Goal: Transaction & Acquisition: Purchase product/service

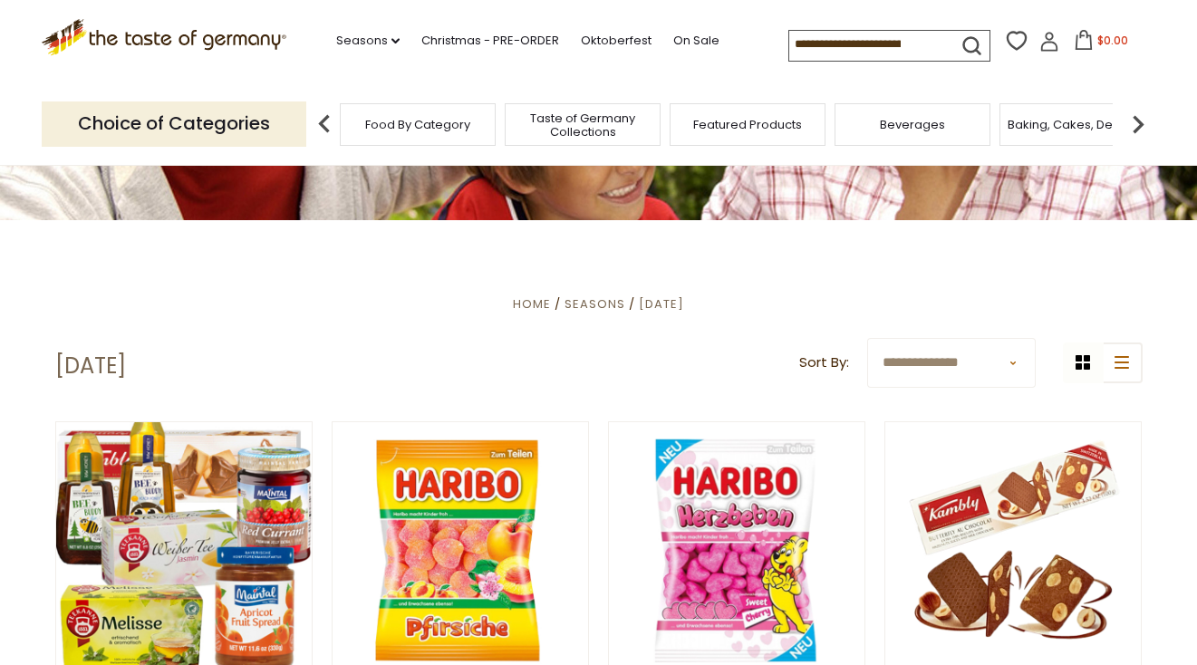
scroll to position [218, 0]
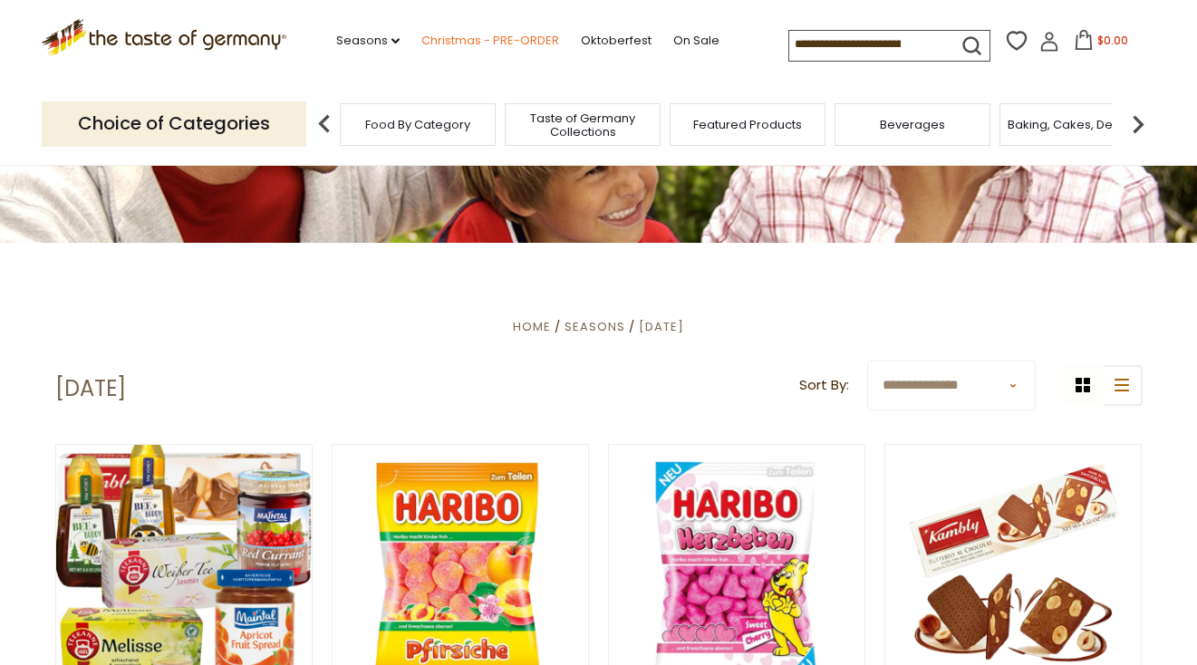
click at [421, 39] on link "Christmas - PRE-ORDER" at bounding box center [490, 41] width 138 height 20
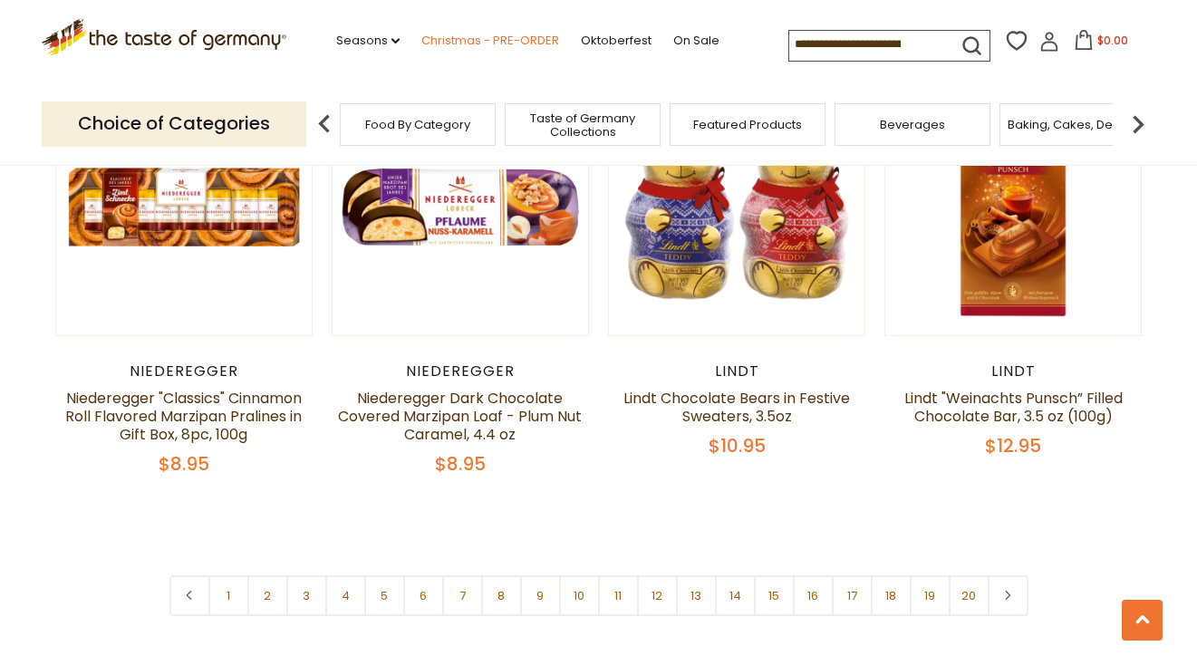
scroll to position [4220, 0]
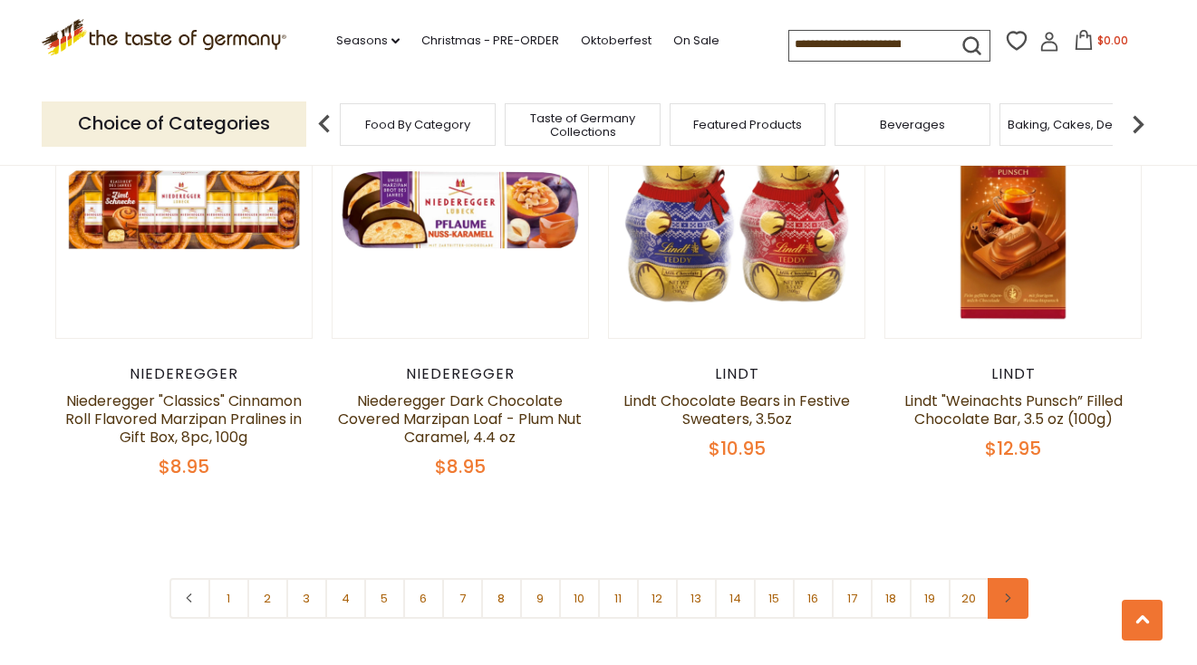
click at [1007, 594] on icon at bounding box center [1008, 598] width 11 height 9
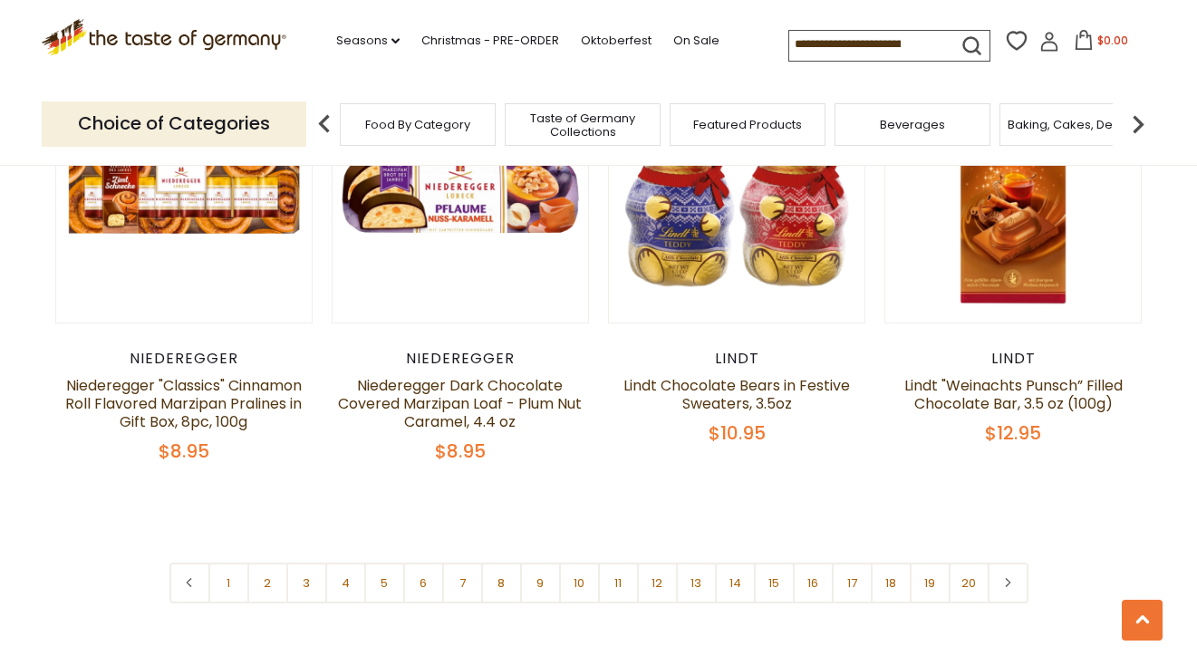
scroll to position [4237, 0]
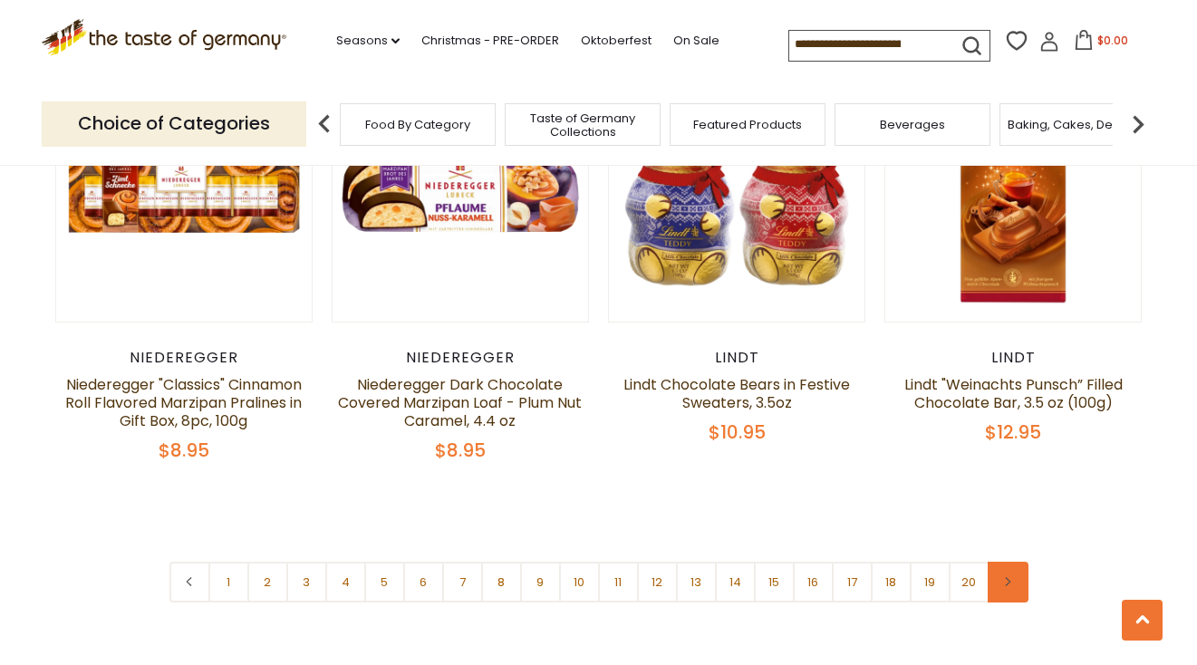
click at [1007, 577] on icon at bounding box center [1008, 581] width 11 height 9
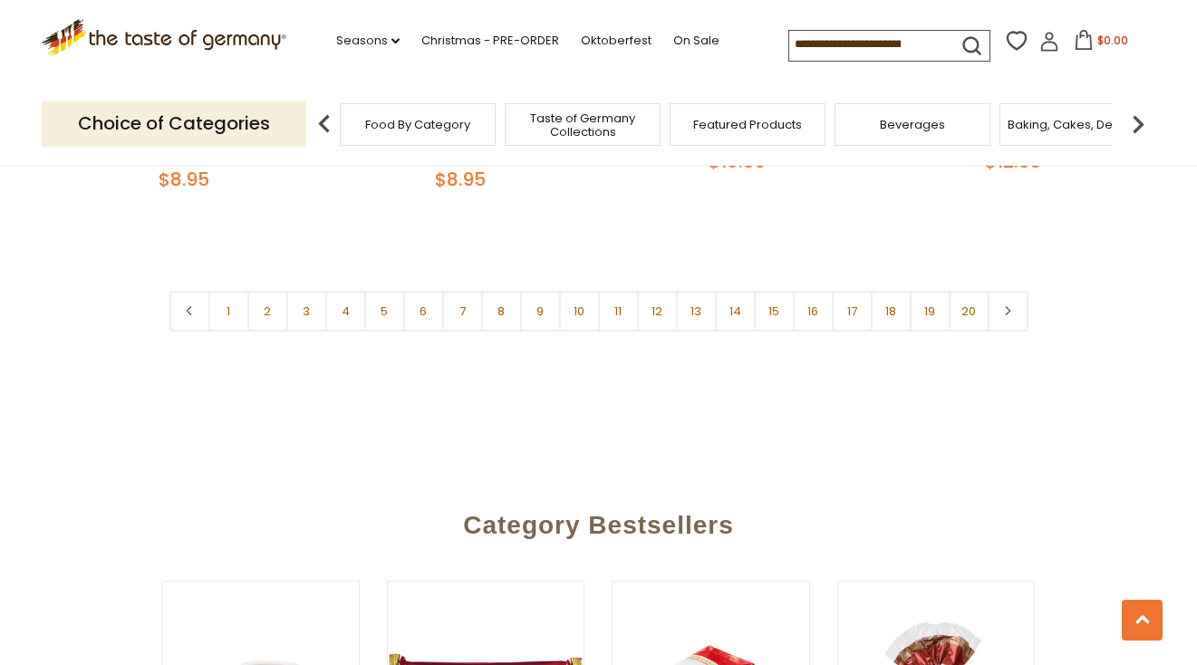
scroll to position [4509, 0]
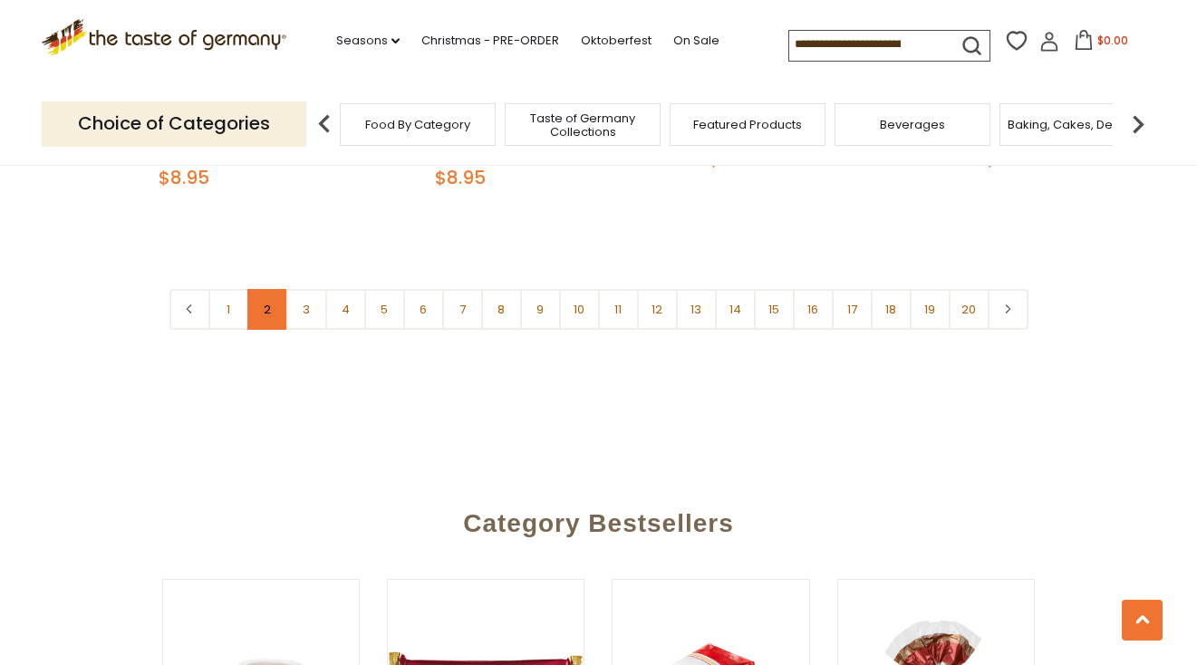
click at [264, 289] on link "2" at bounding box center [267, 309] width 41 height 41
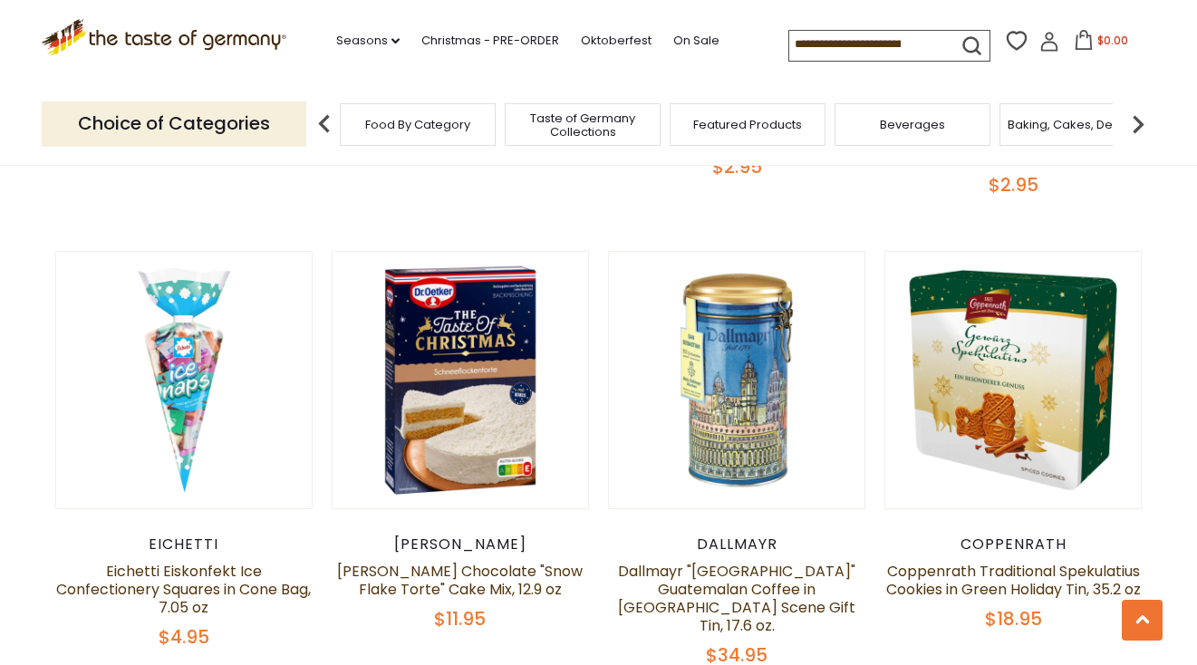
scroll to position [1787, 0]
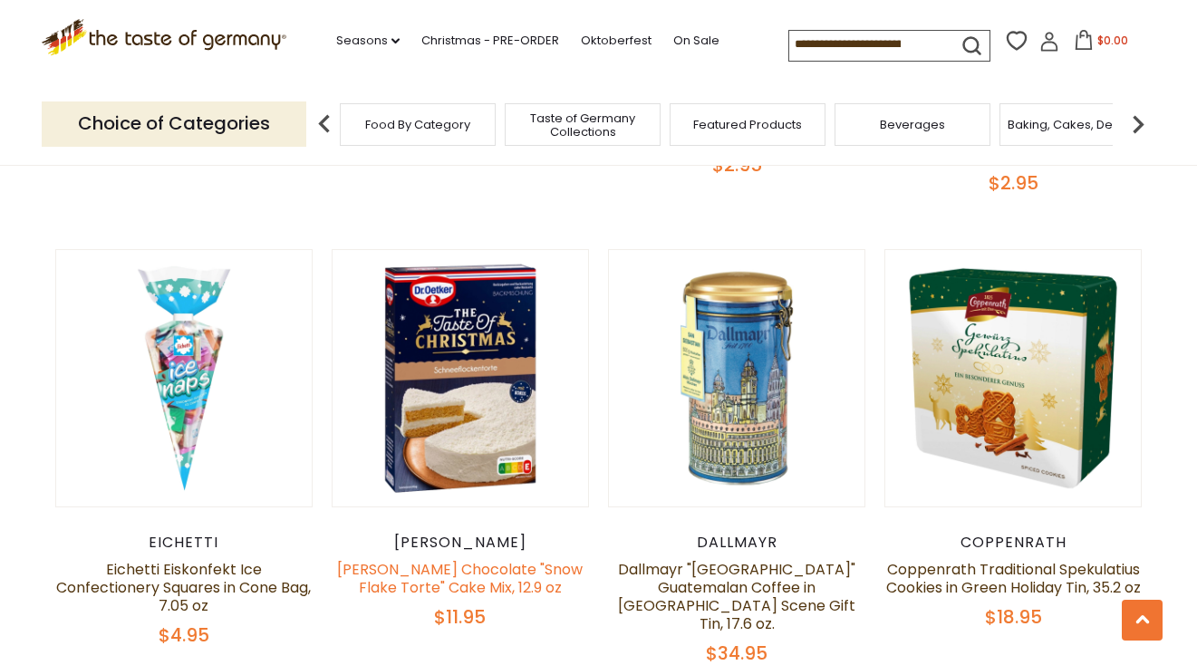
click at [452, 559] on link "[PERSON_NAME] Chocolate "Snow Flake Torte" Cake Mix, 12.9 oz" at bounding box center [460, 578] width 246 height 39
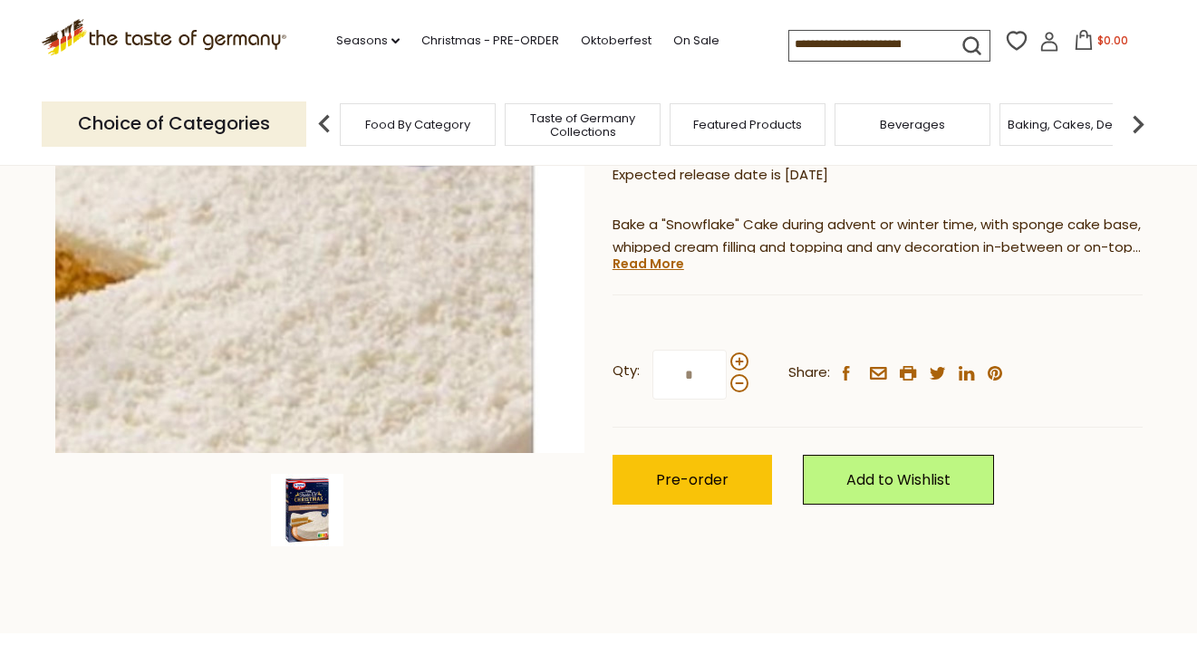
scroll to position [335, 0]
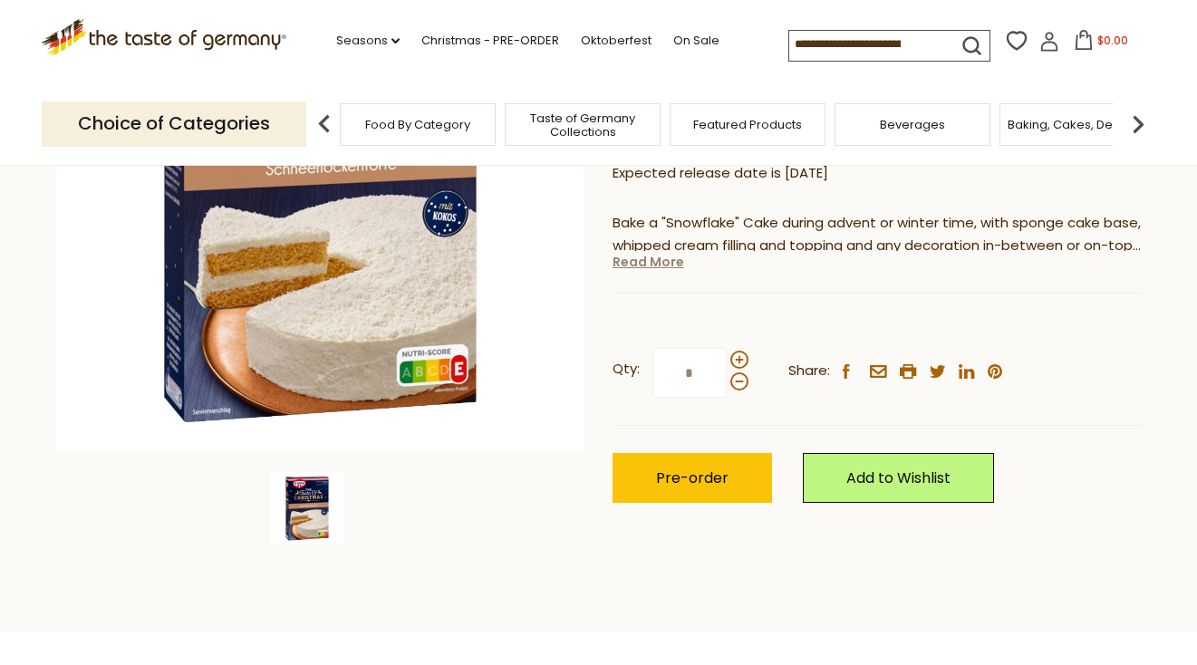
click at [638, 253] on link "Read More" at bounding box center [649, 262] width 72 height 18
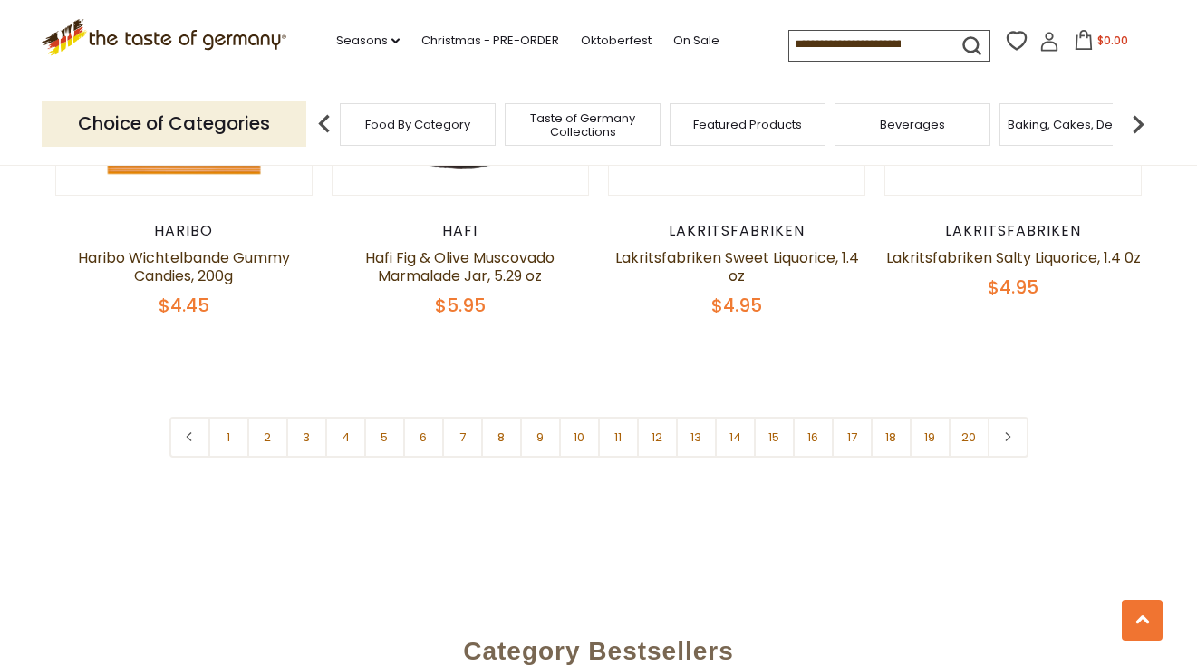
scroll to position [4397, 0]
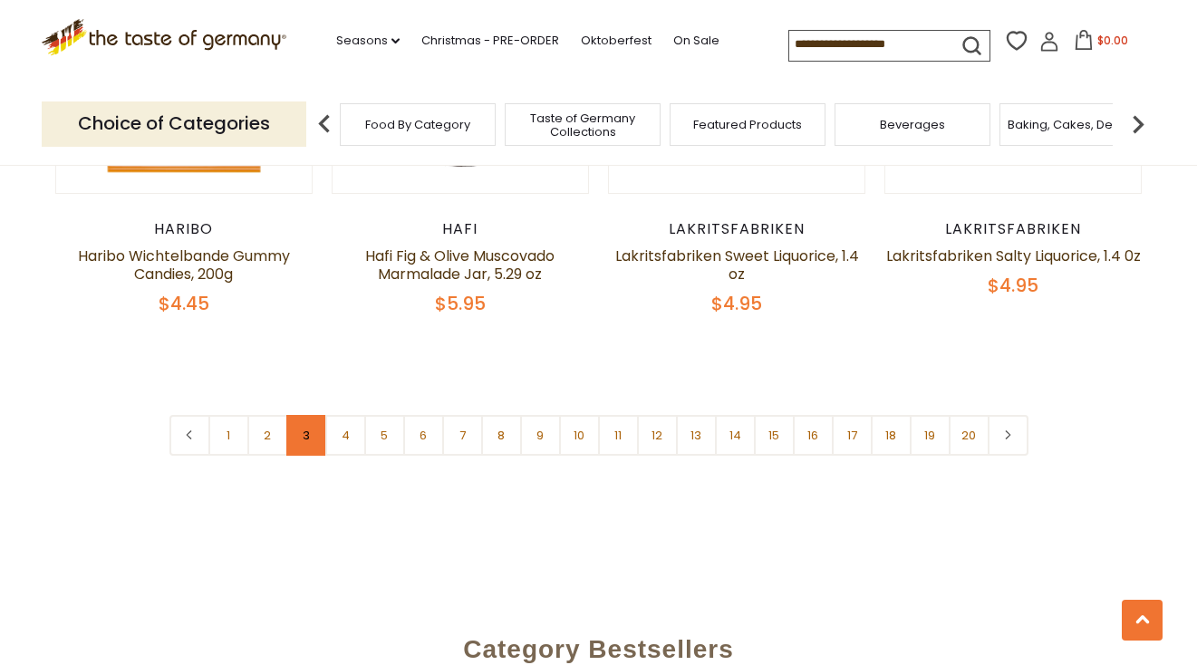
click at [315, 415] on link "3" at bounding box center [306, 435] width 41 height 41
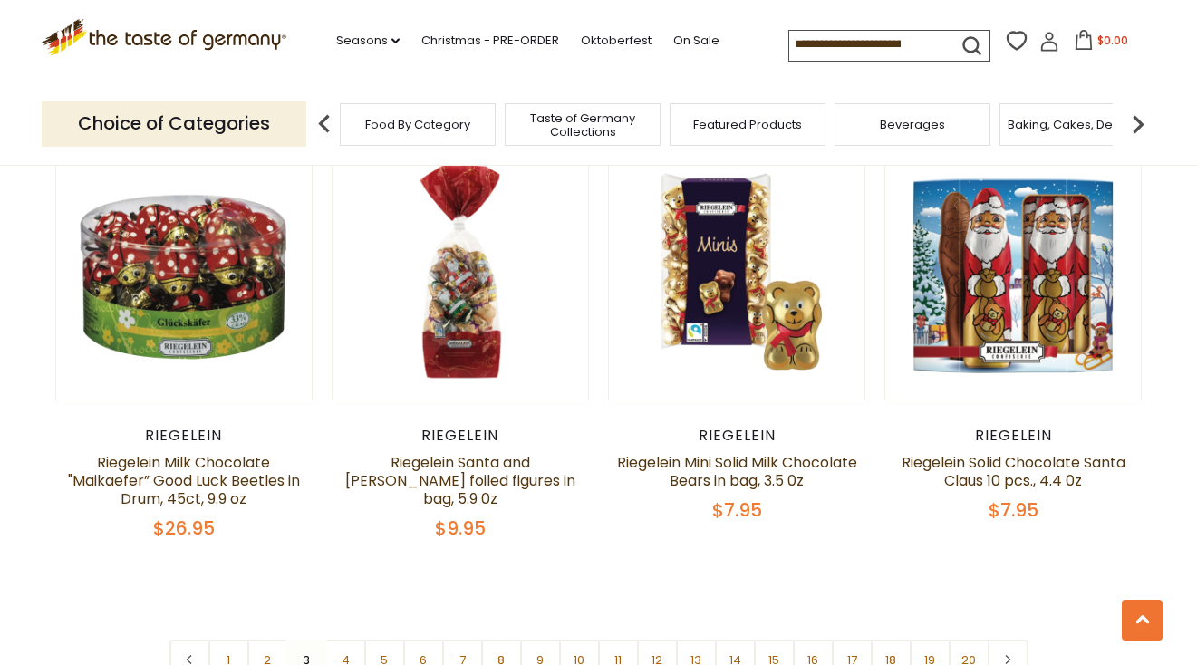
scroll to position [4125, 0]
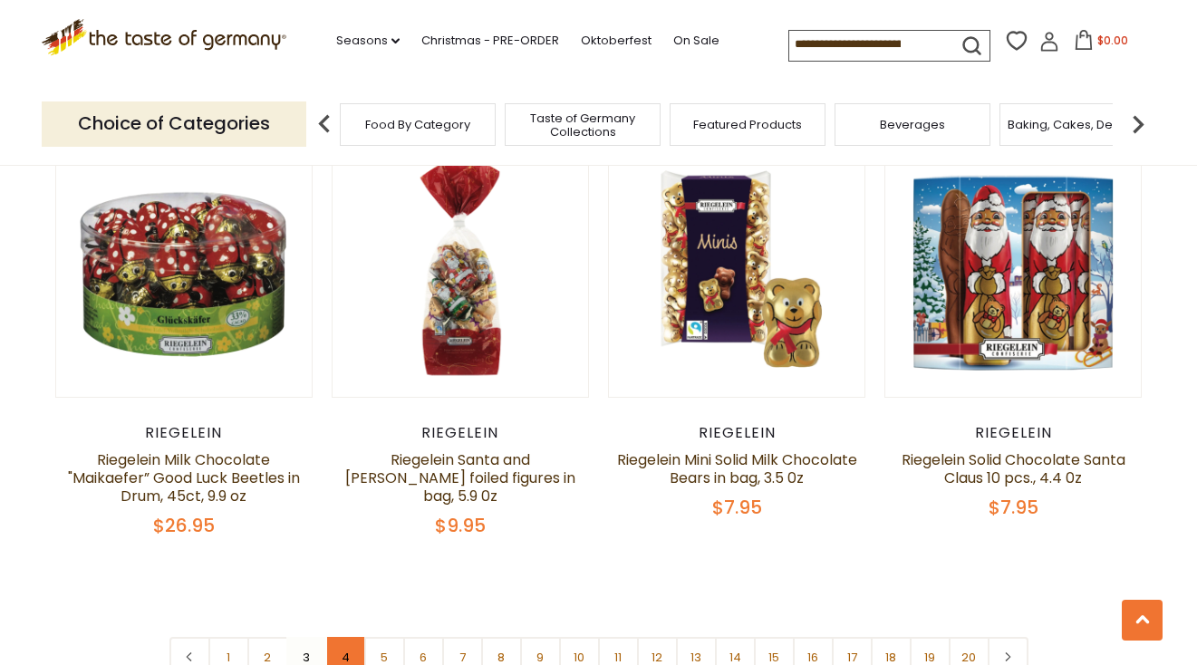
click at [344, 637] on link "4" at bounding box center [345, 657] width 41 height 41
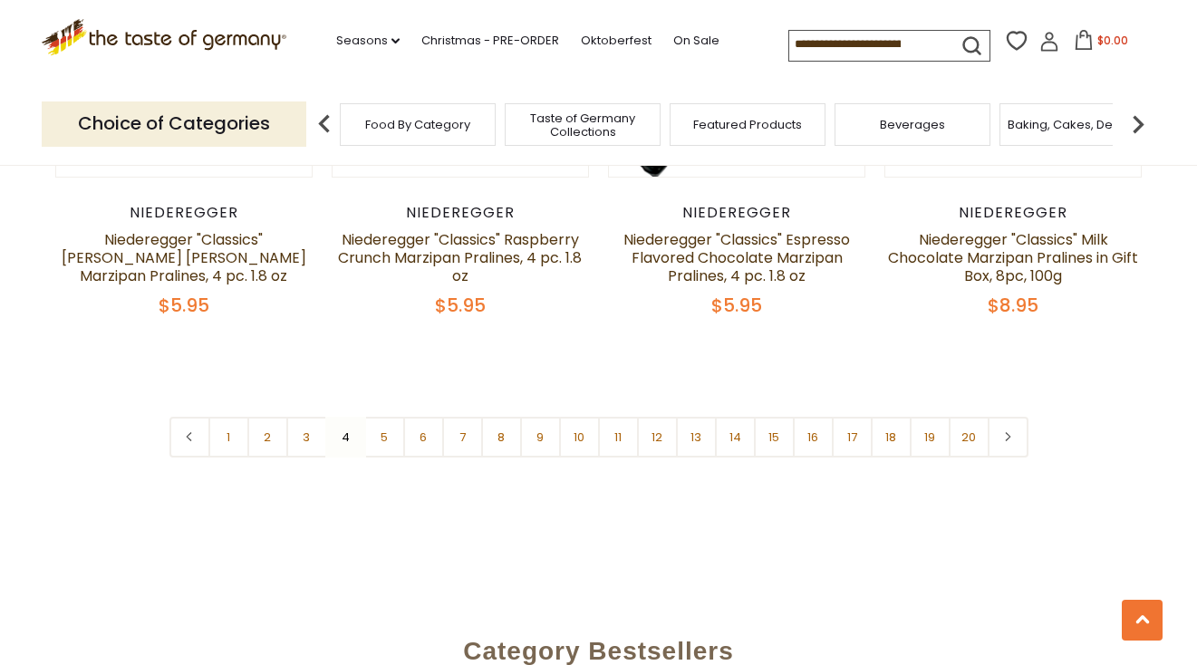
scroll to position [4364, 0]
click at [384, 416] on link "5" at bounding box center [384, 436] width 41 height 41
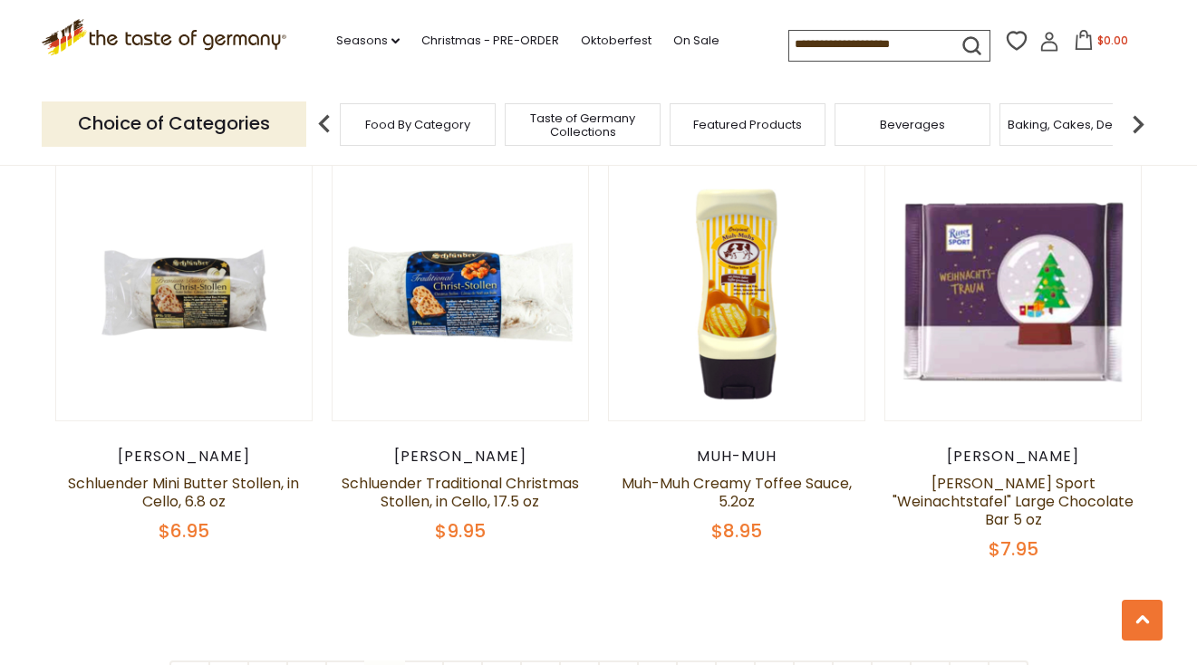
scroll to position [4117, 0]
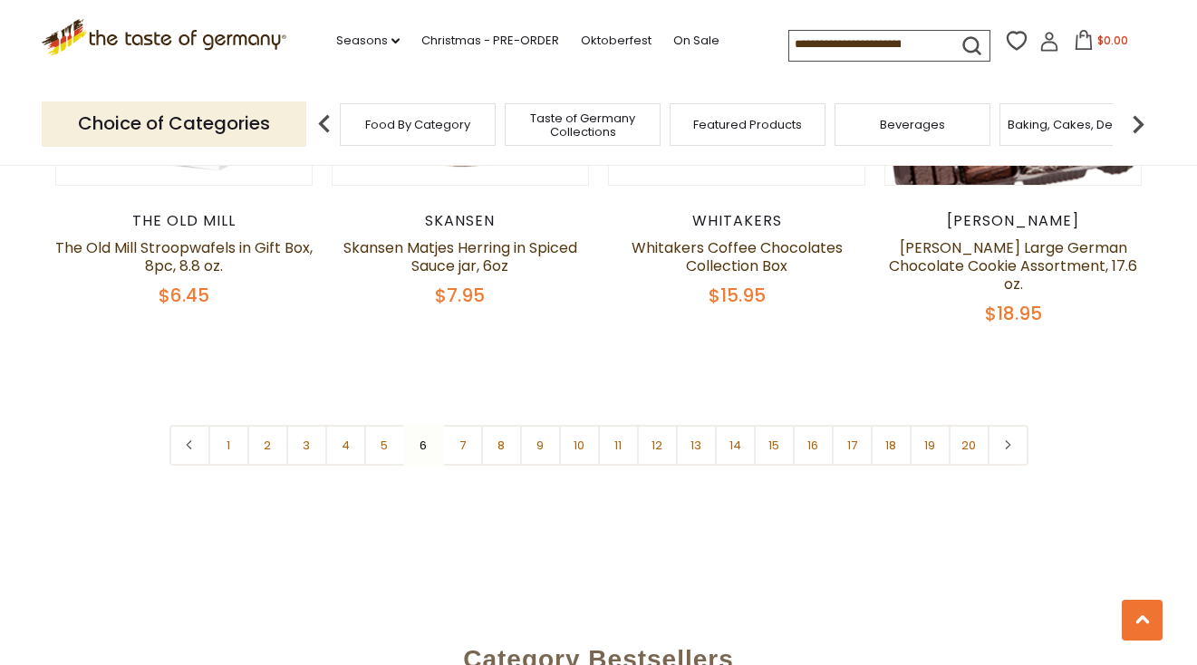
scroll to position [4310, 0]
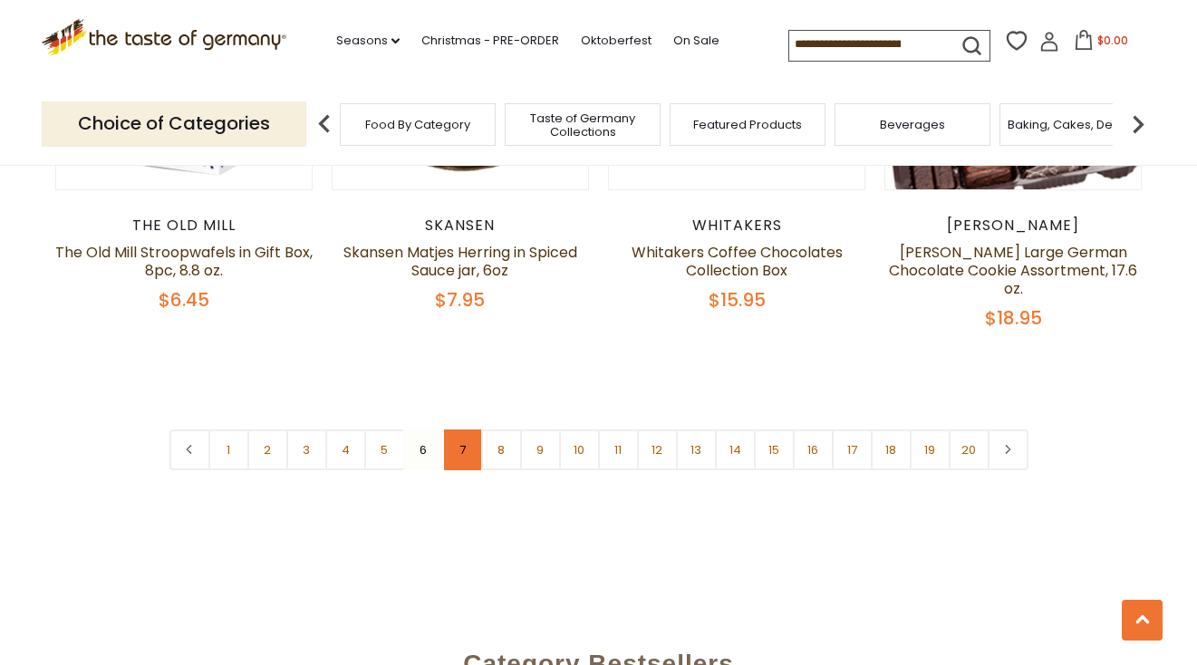
click at [467, 430] on link "7" at bounding box center [462, 450] width 41 height 41
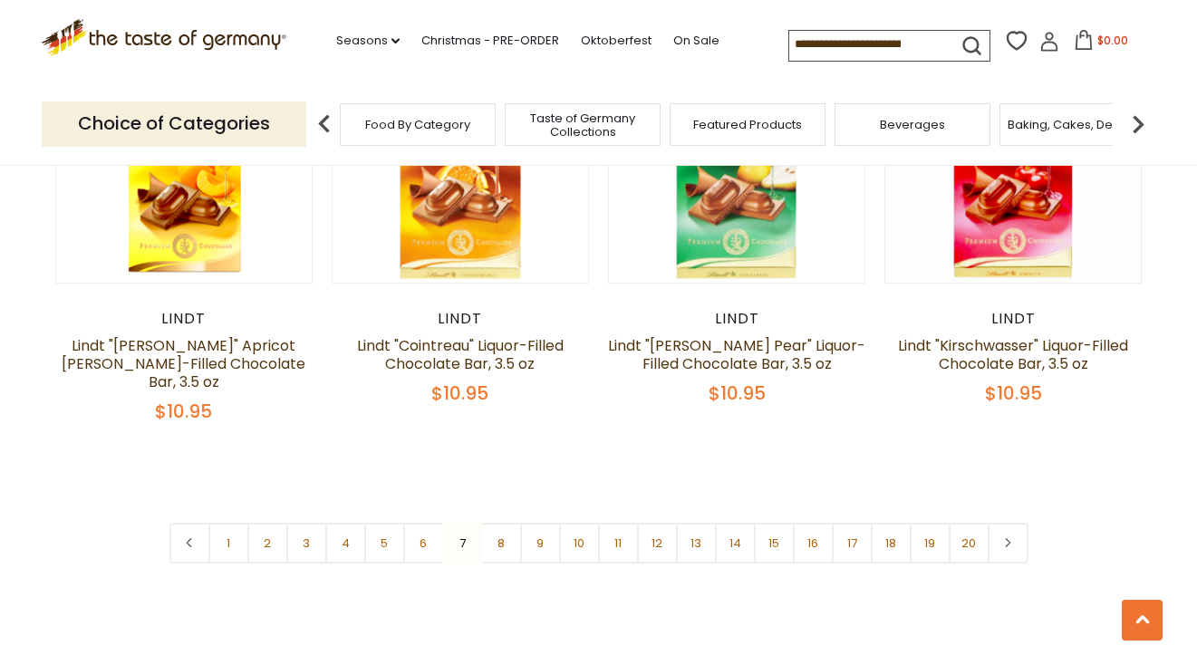
scroll to position [4266, 0]
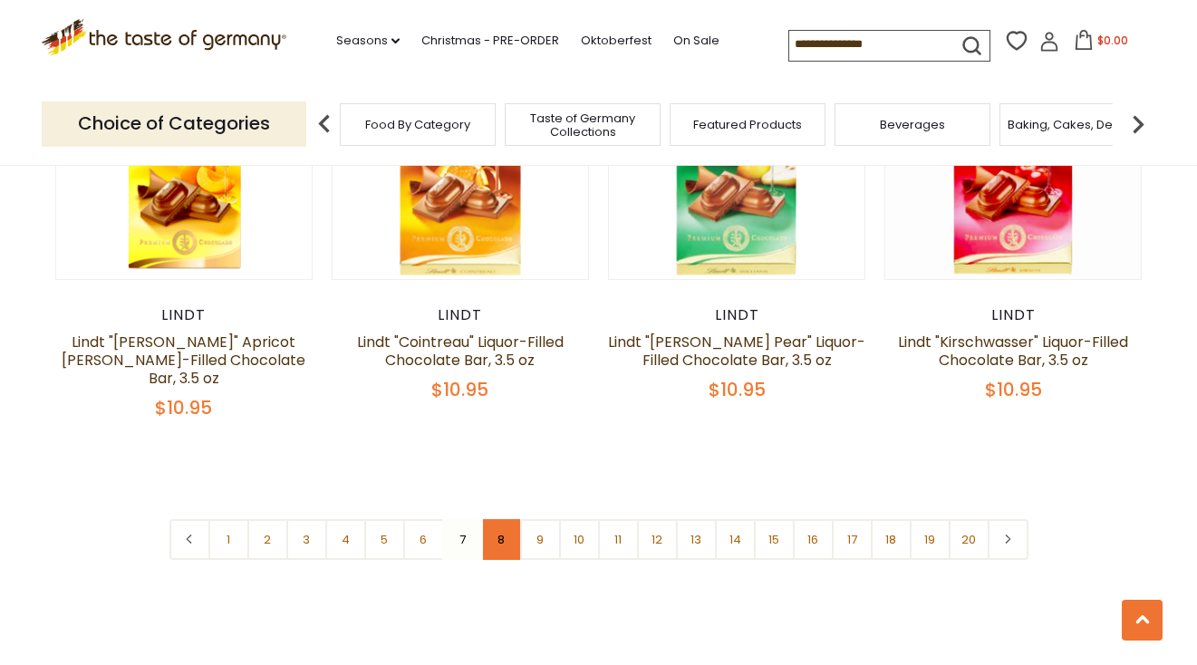
click at [501, 519] on link "8" at bounding box center [501, 539] width 41 height 41
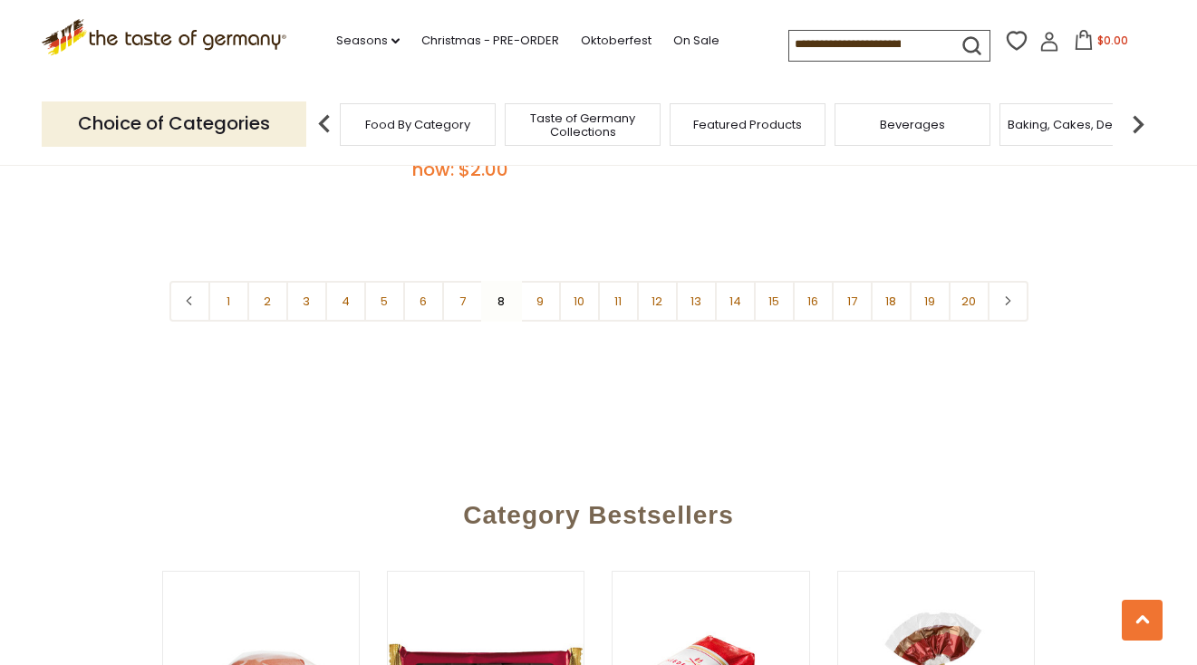
scroll to position [4482, 0]
click at [542, 280] on link "9" at bounding box center [540, 300] width 41 height 41
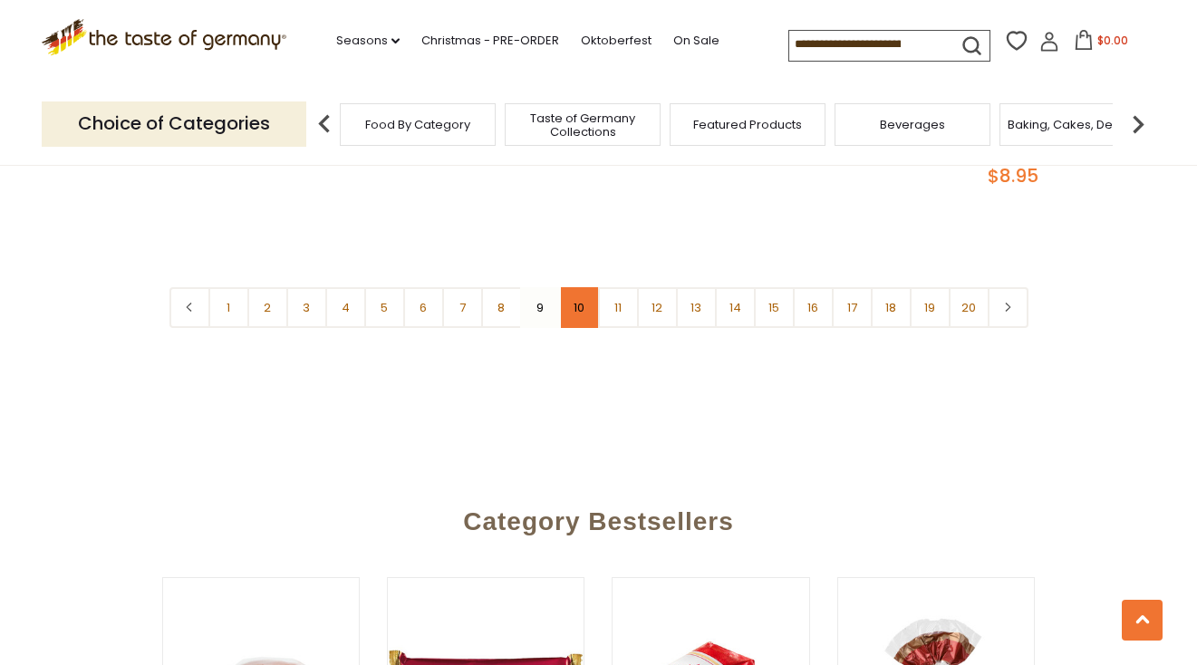
click at [576, 287] on link "10" at bounding box center [579, 307] width 41 height 41
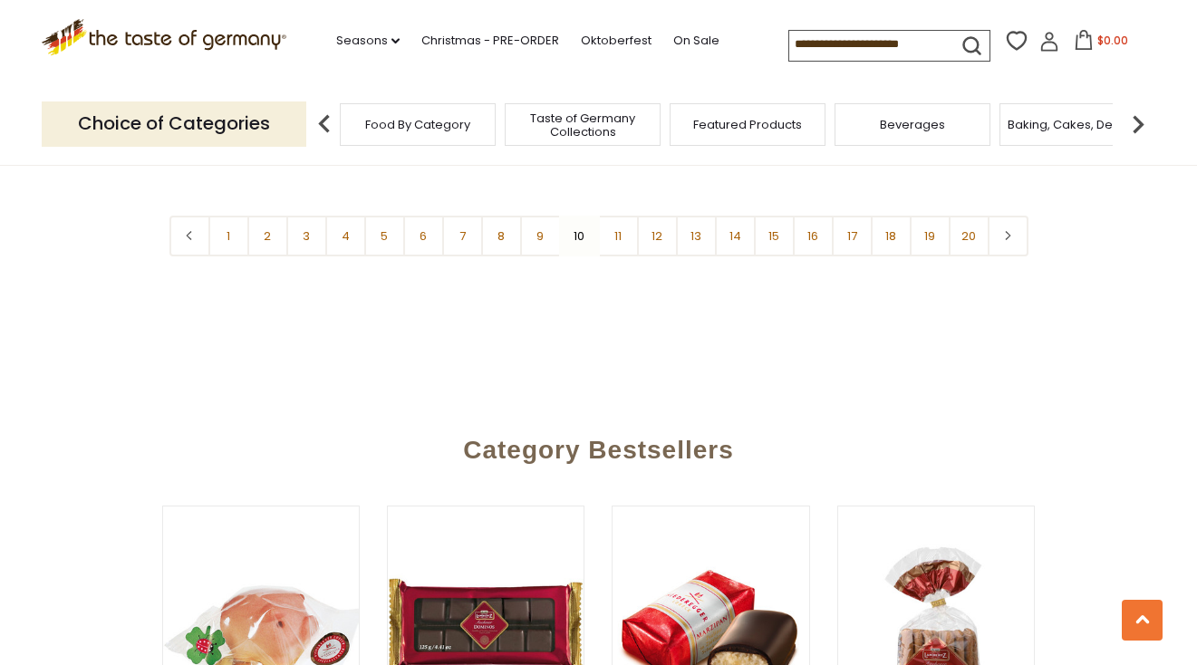
scroll to position [4523, 0]
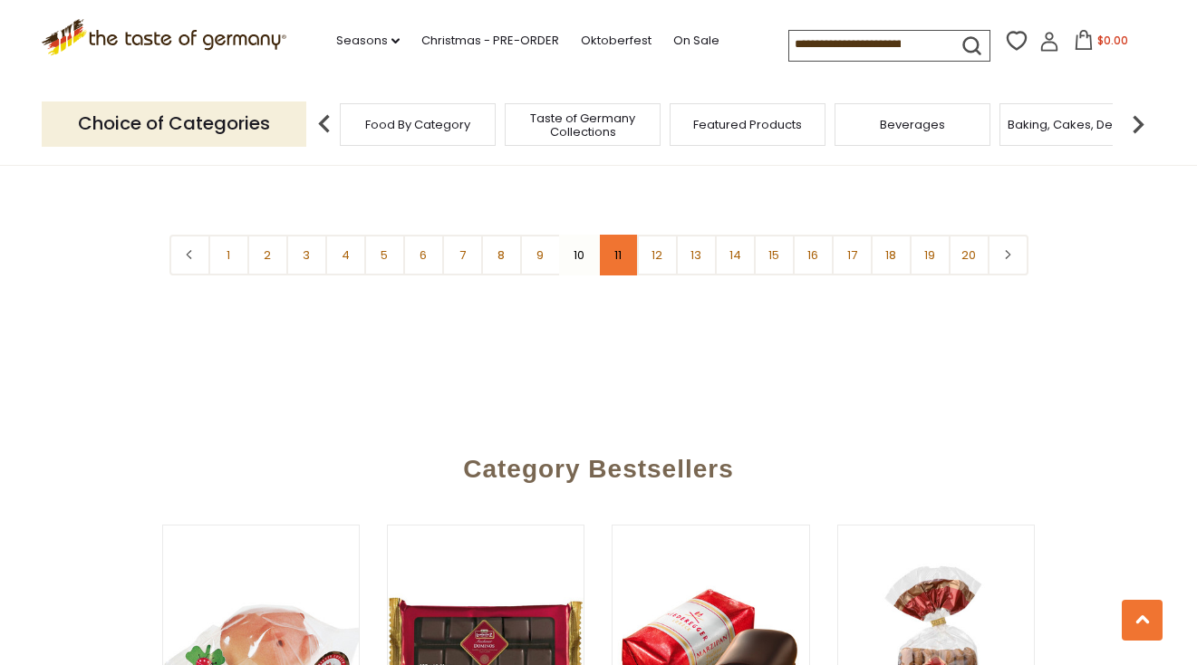
click at [619, 235] on link "11" at bounding box center [618, 255] width 41 height 41
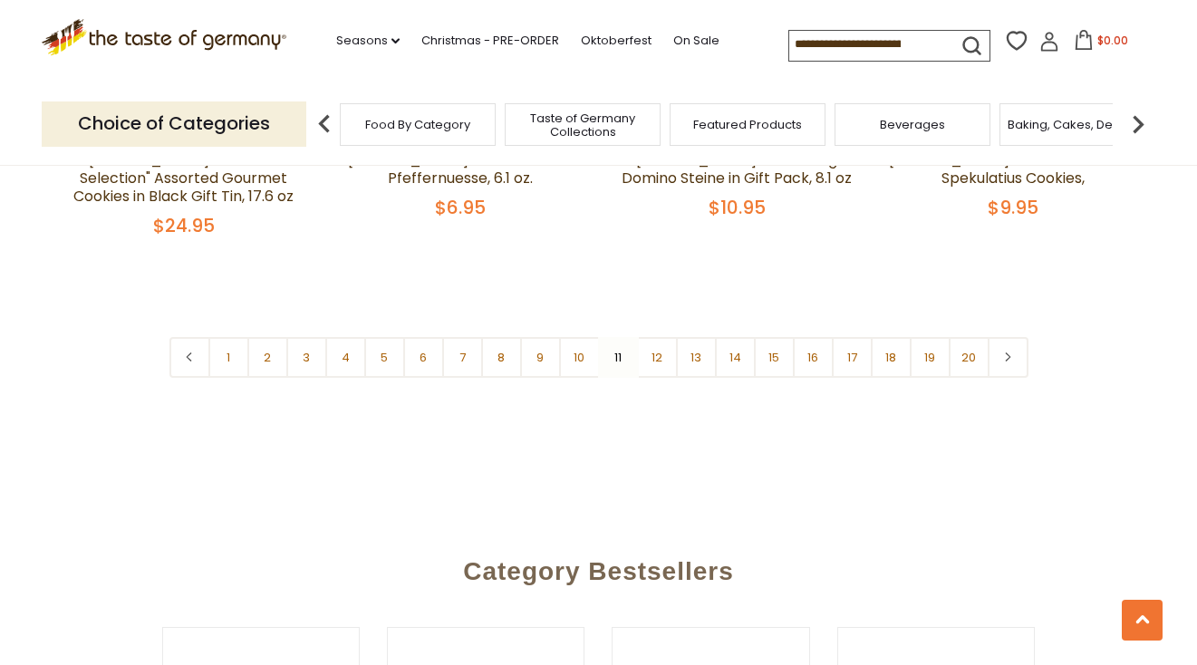
scroll to position [4444, 0]
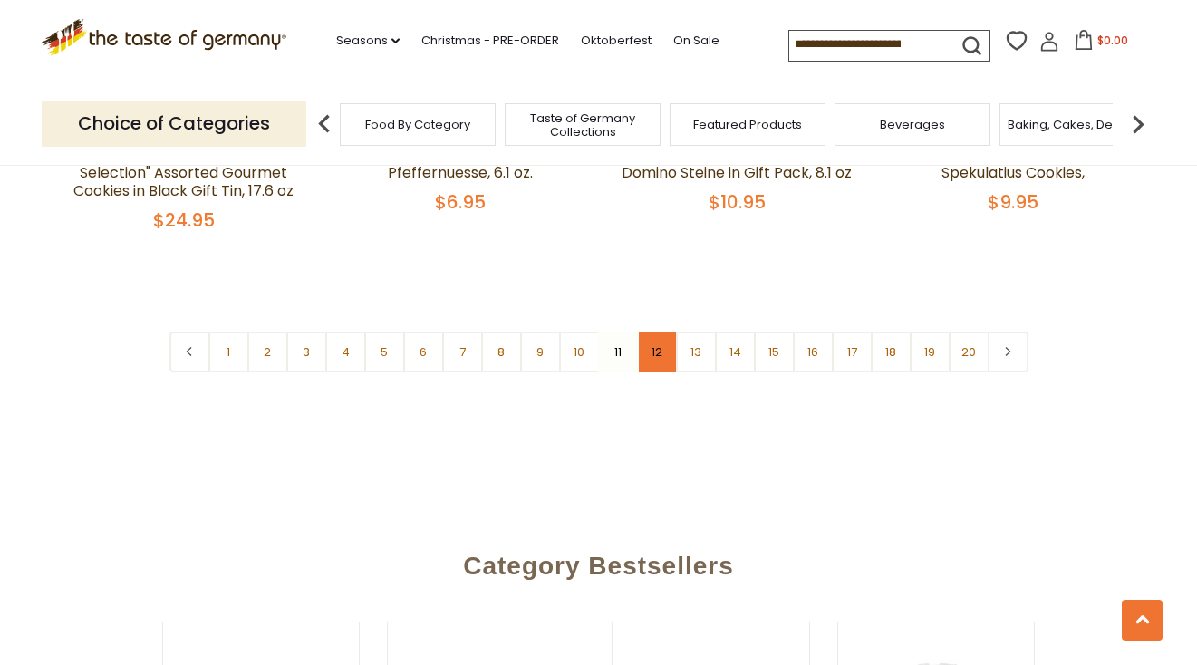
click at [656, 334] on link "12" at bounding box center [657, 352] width 41 height 41
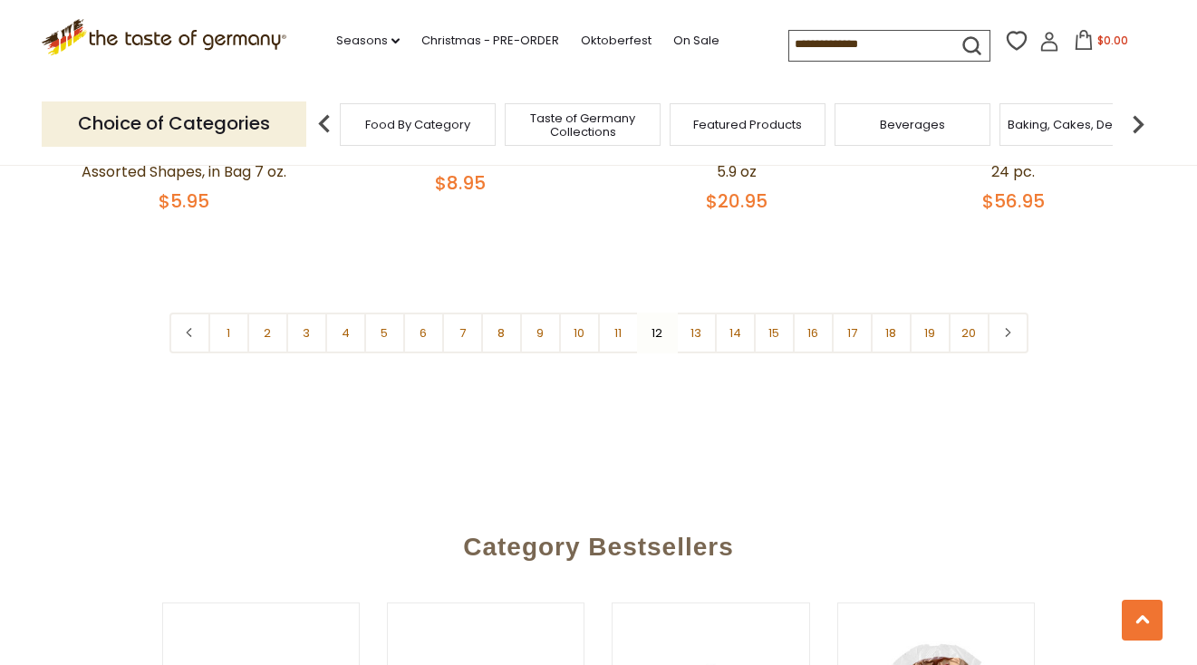
scroll to position [4506, 0]
click at [692, 311] on link "13" at bounding box center [696, 331] width 41 height 41
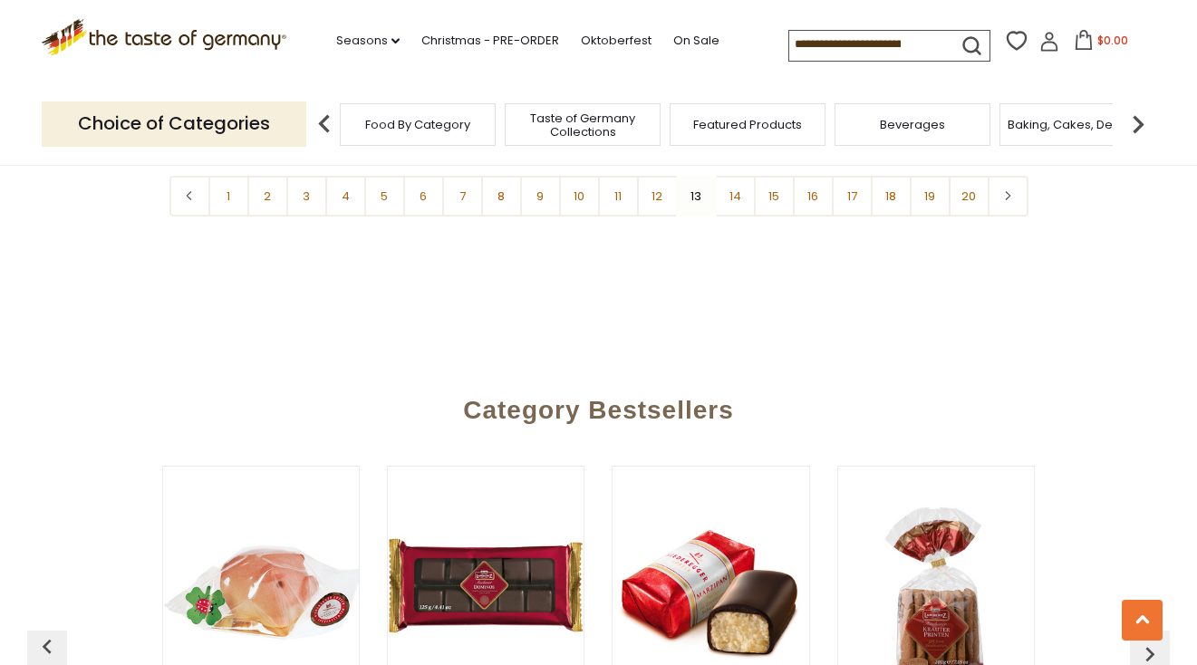
scroll to position [4606, 0]
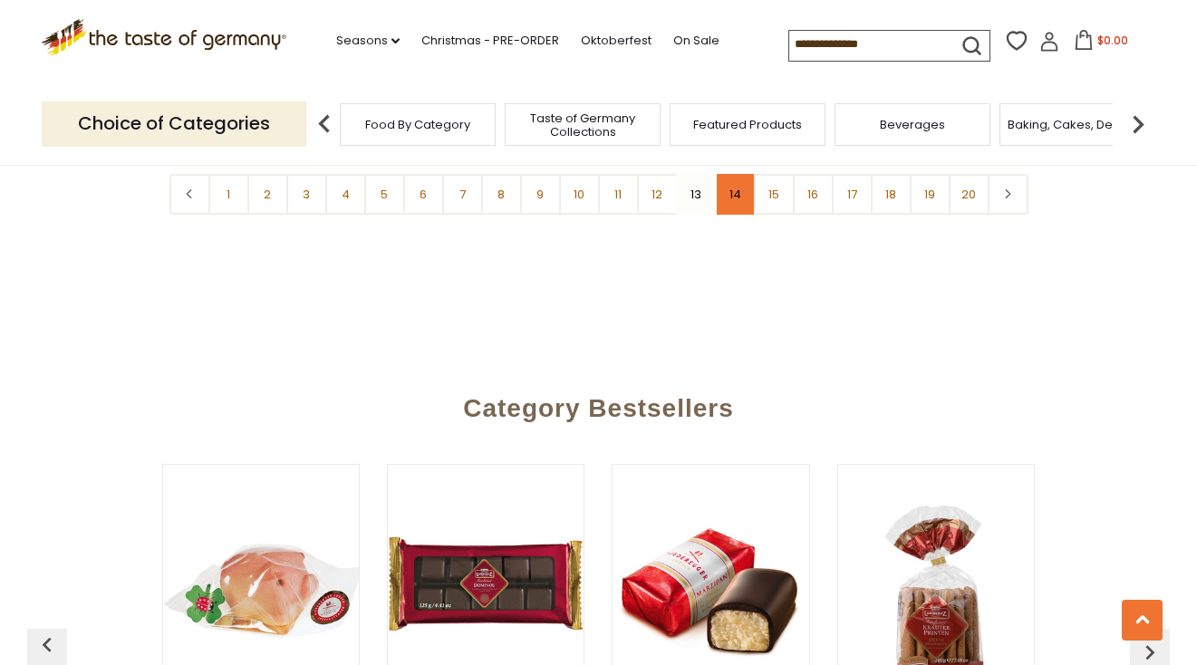
click at [737, 180] on link "14" at bounding box center [735, 194] width 41 height 41
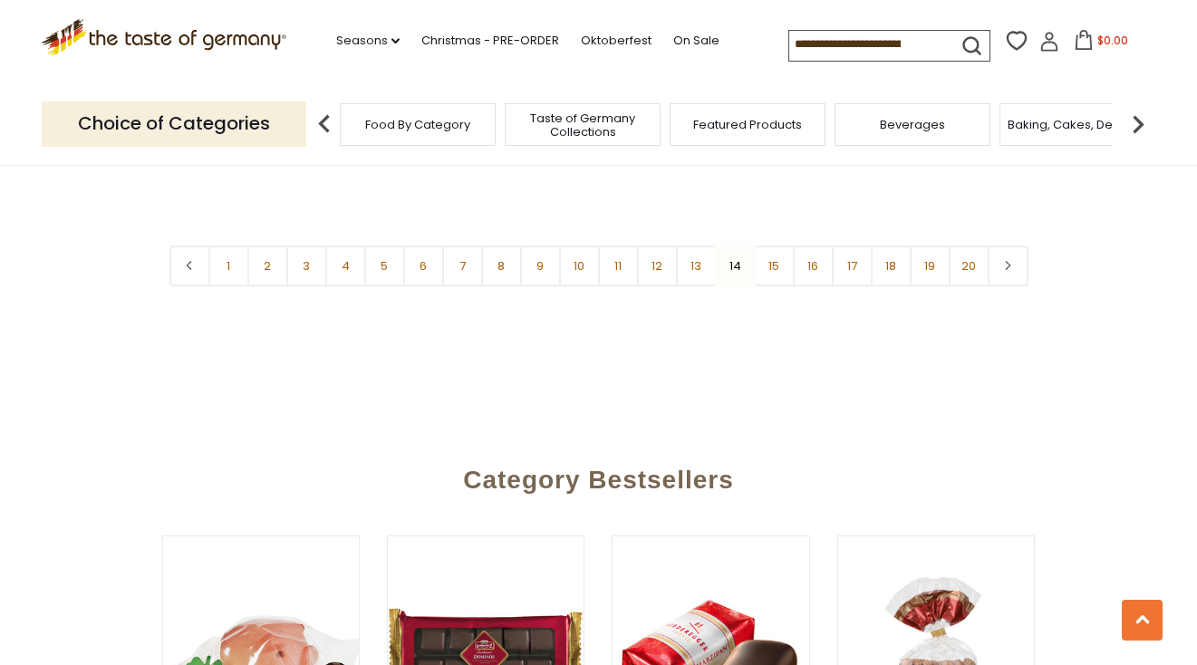
scroll to position [4532, 0]
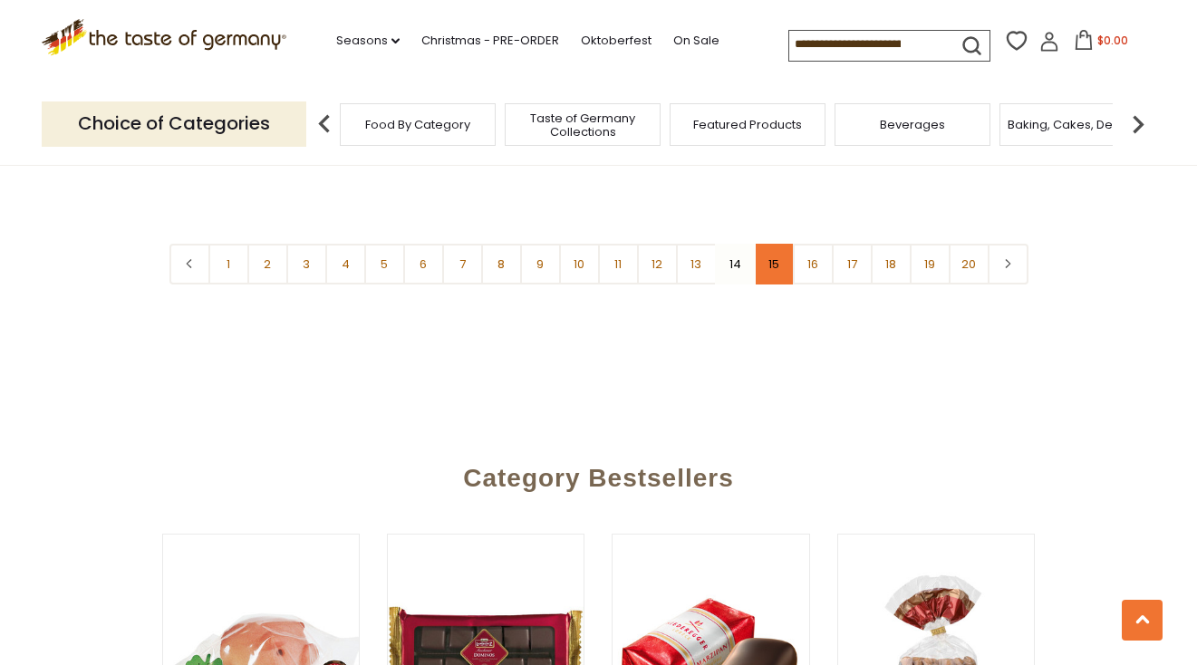
click at [776, 245] on link "15" at bounding box center [774, 264] width 41 height 41
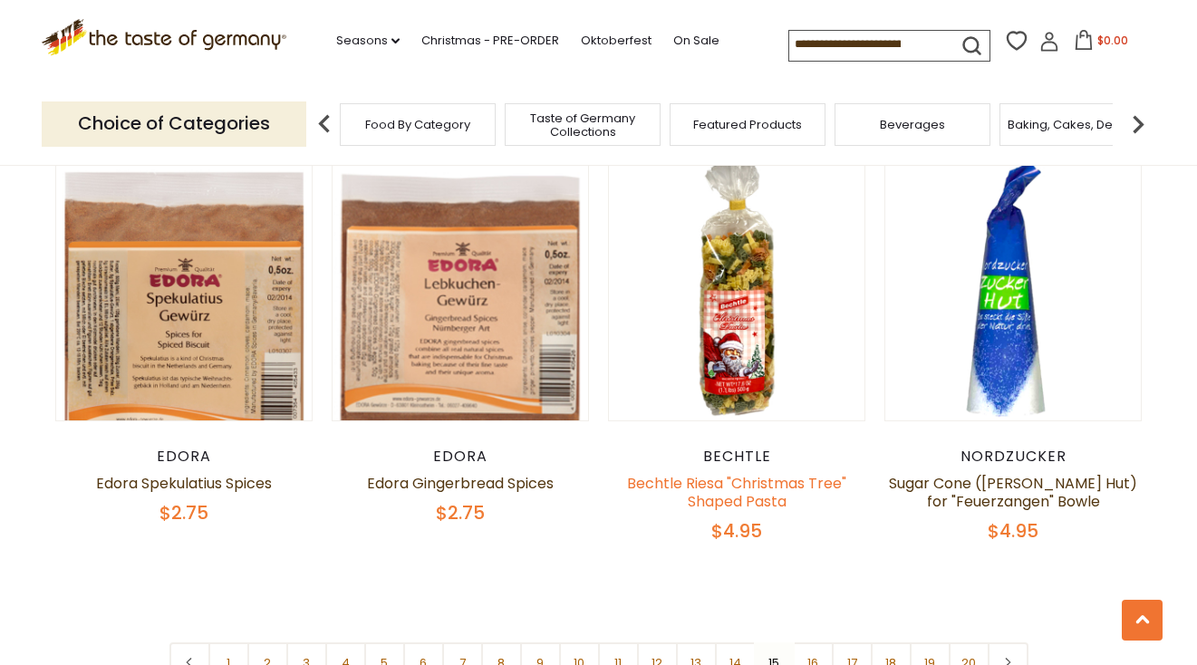
scroll to position [4116, 0]
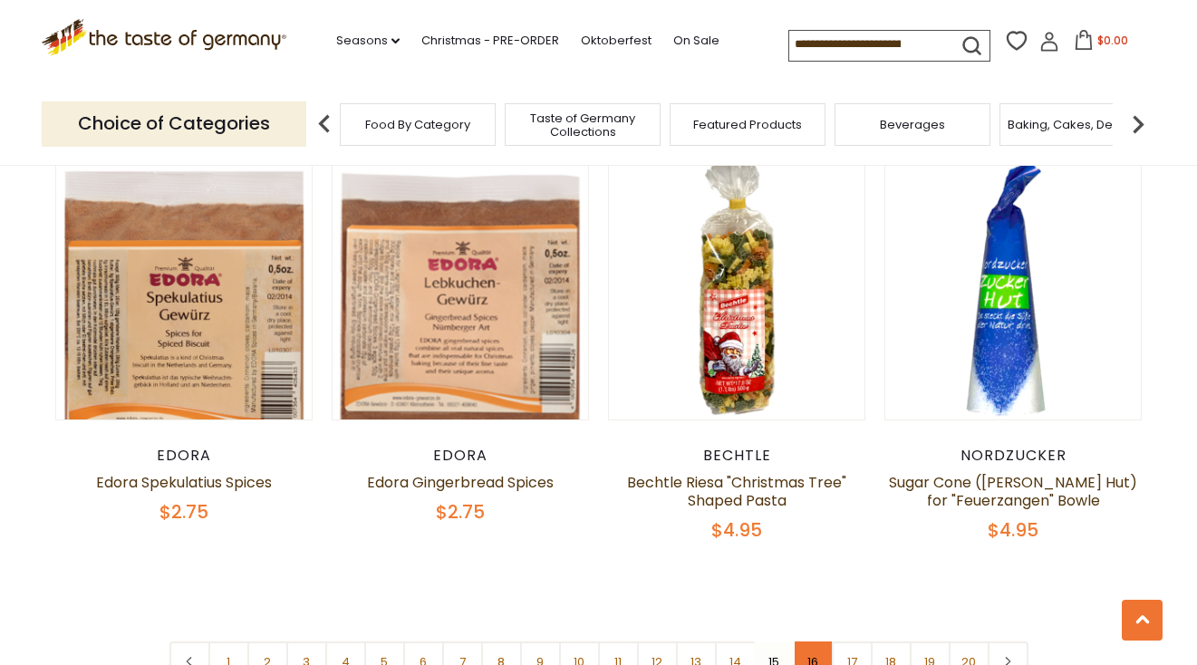
click at [814, 642] on link "16" at bounding box center [813, 662] width 41 height 41
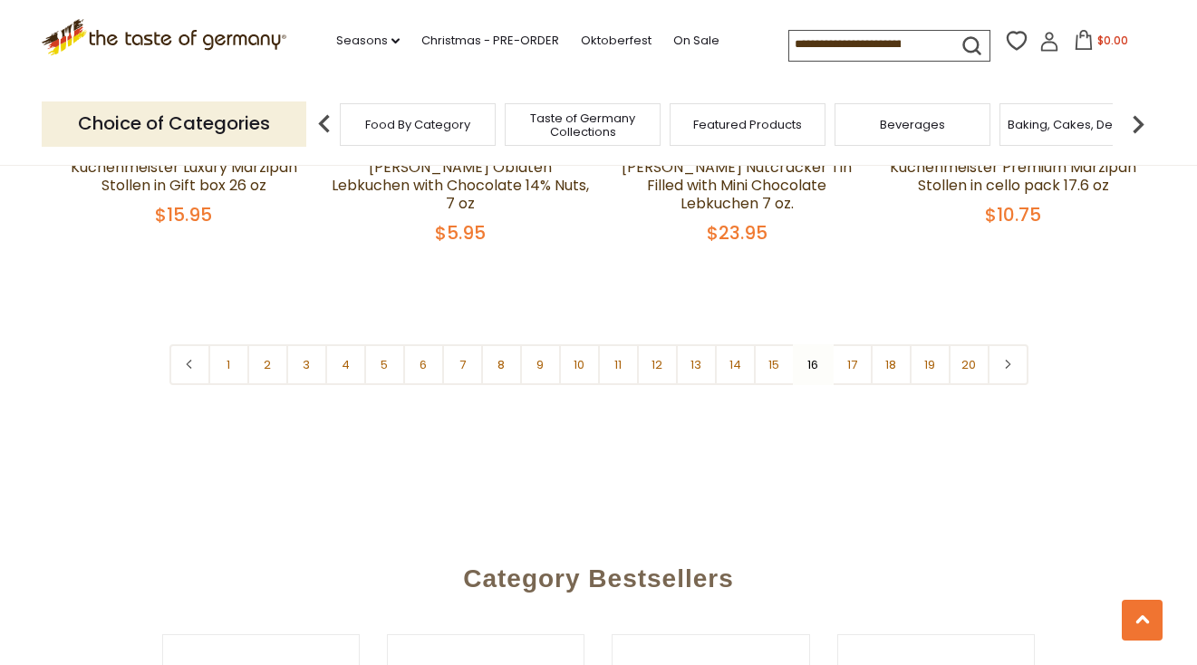
scroll to position [4382, 0]
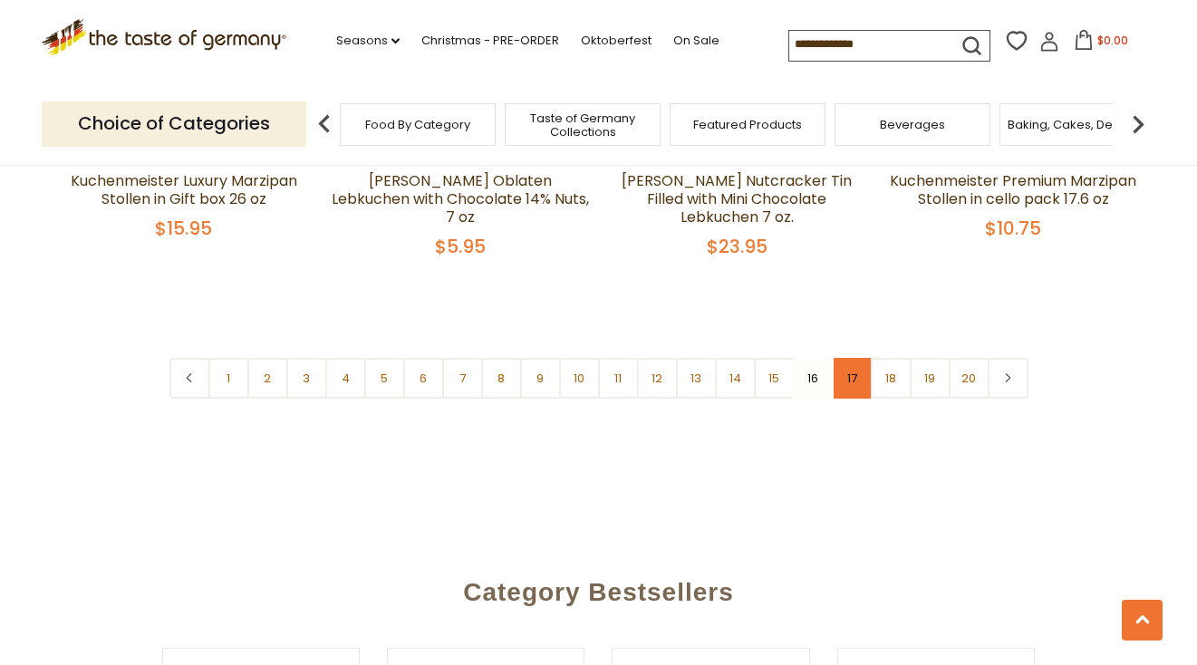
click at [852, 358] on link "17" at bounding box center [852, 378] width 41 height 41
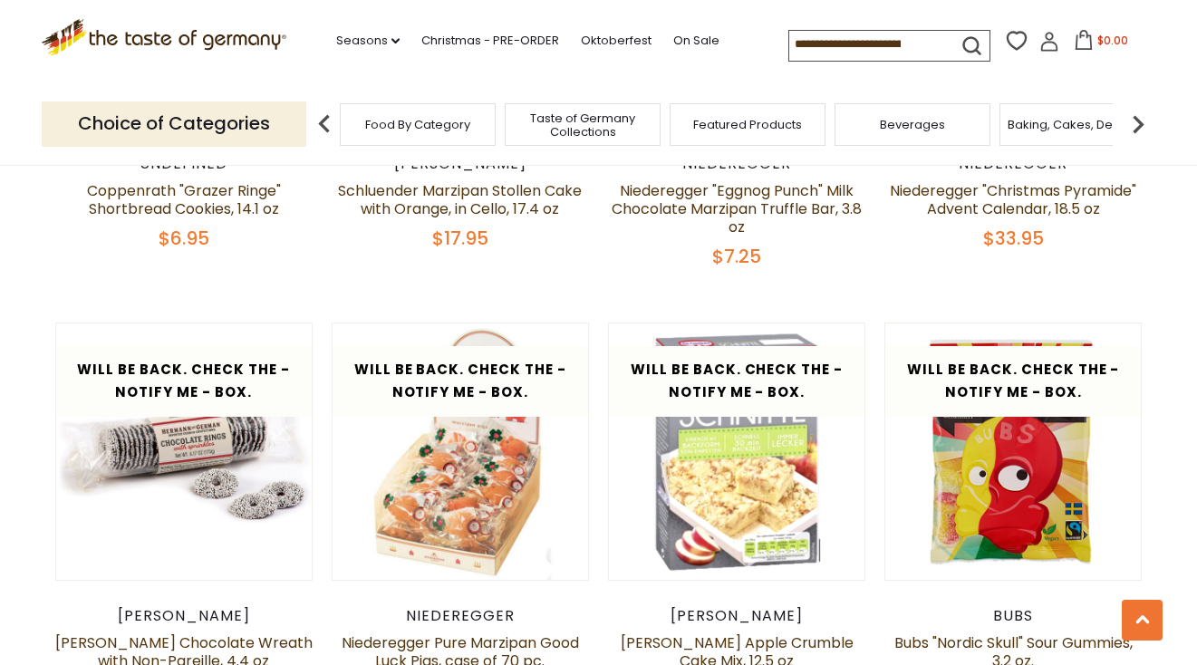
scroll to position [3907, 0]
click at [336, 34] on link "Seasons dropdown_arrow" at bounding box center [367, 41] width 63 height 20
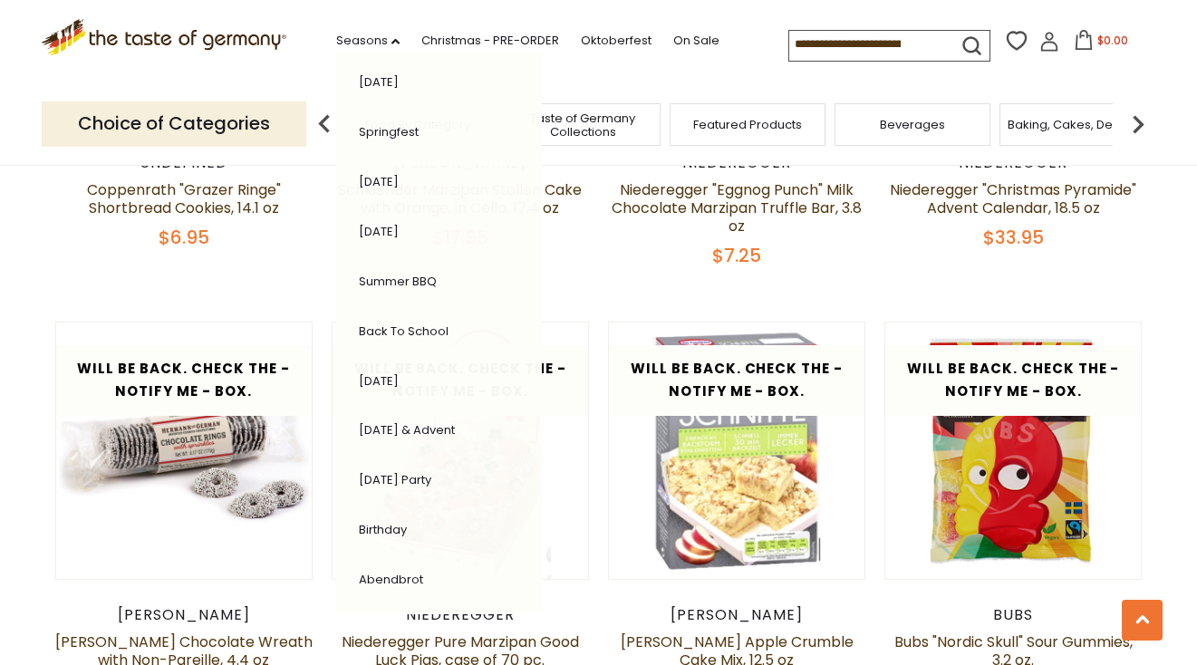
scroll to position [305, 0]
click at [385, 421] on link "[DATE] & Advent" at bounding box center [407, 429] width 96 height 17
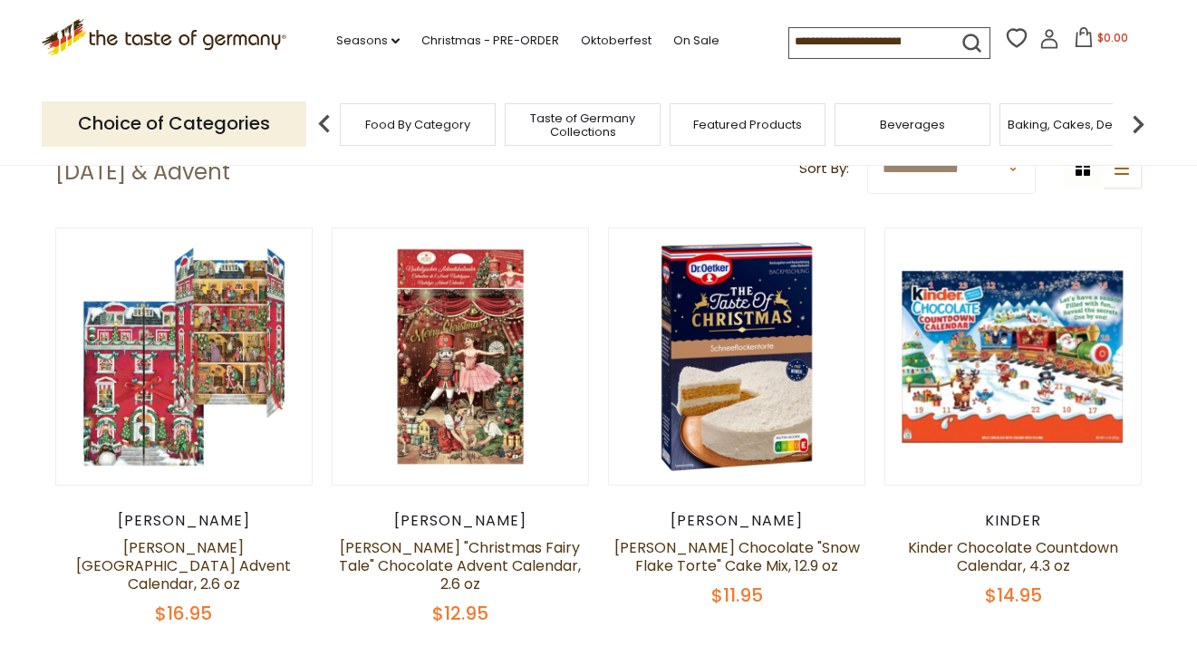
scroll to position [435, 0]
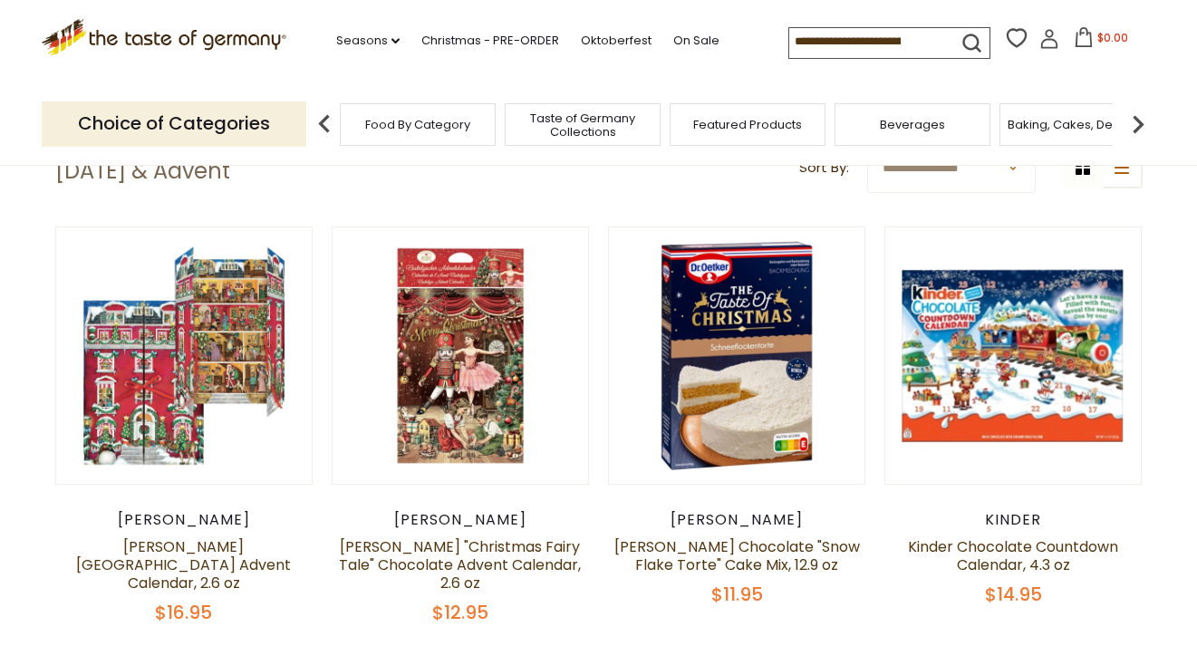
click at [447, 124] on span "Food By Category" at bounding box center [417, 125] width 105 height 14
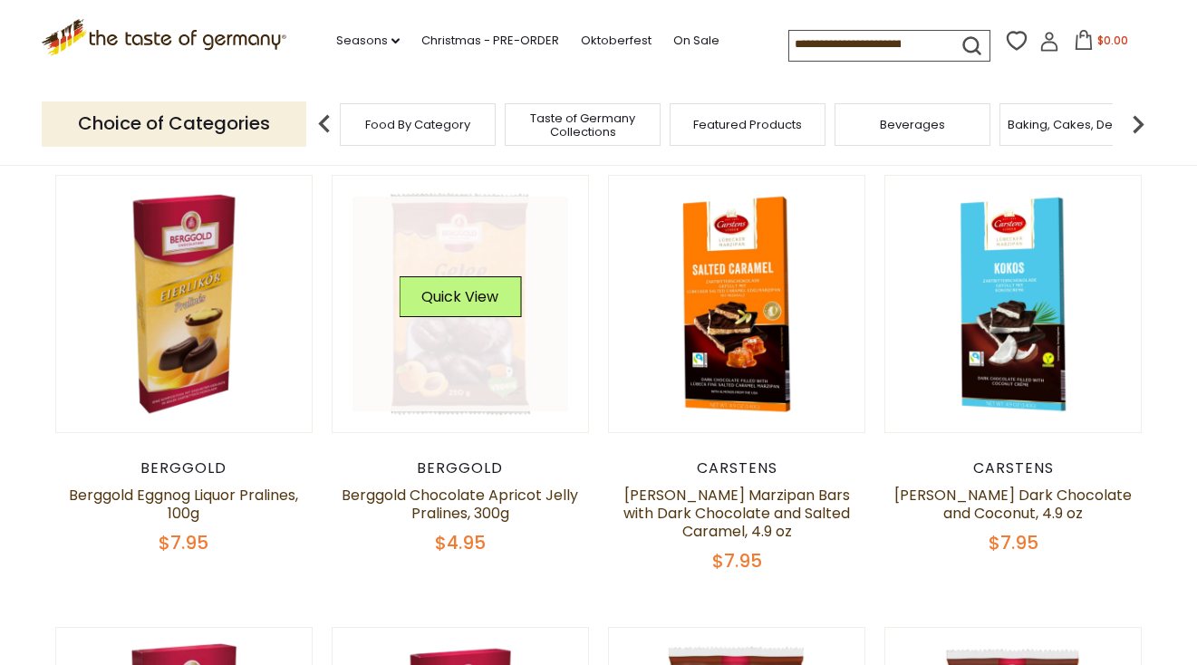
scroll to position [176, 0]
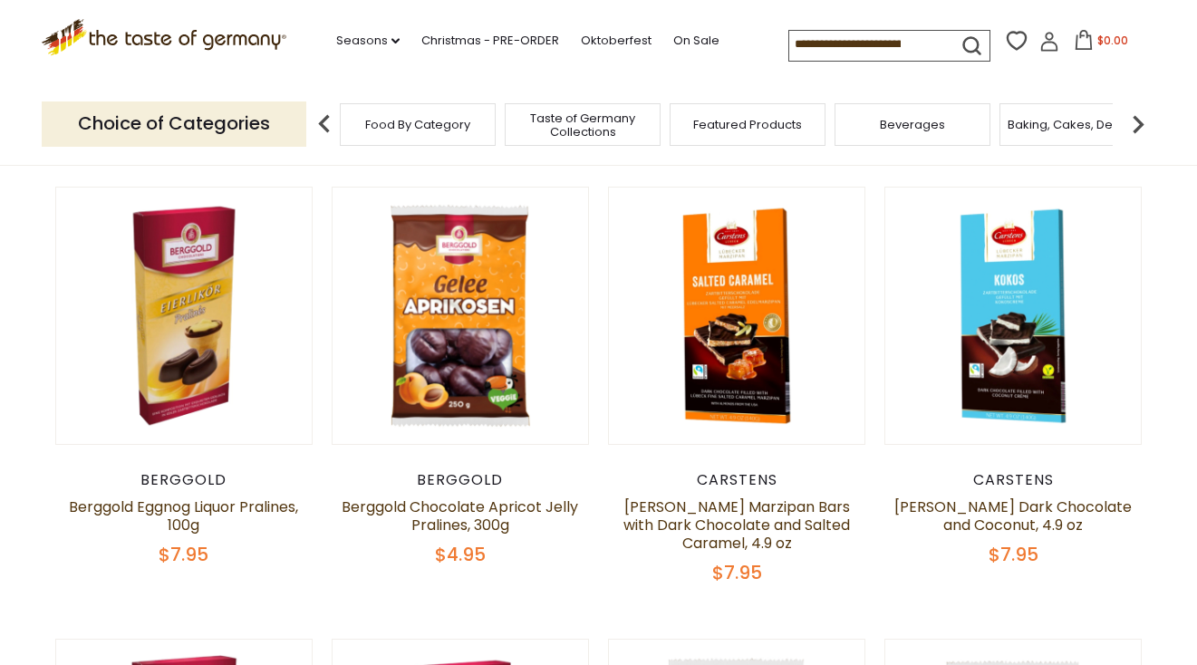
click at [460, 118] on span "Food By Category" at bounding box center [417, 125] width 105 height 14
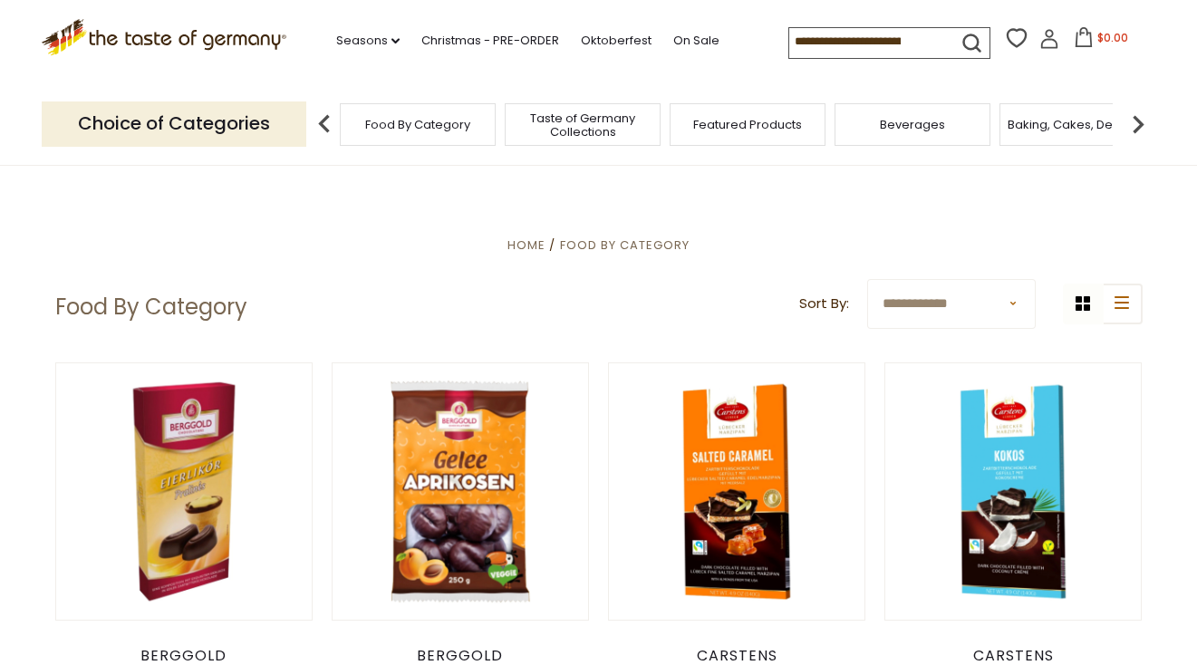
click at [1038, 131] on div "Baking, Cakes, Desserts" at bounding box center [1078, 124] width 156 height 43
click at [1038, 129] on span "Baking, Cakes, Desserts" at bounding box center [1078, 125] width 140 height 14
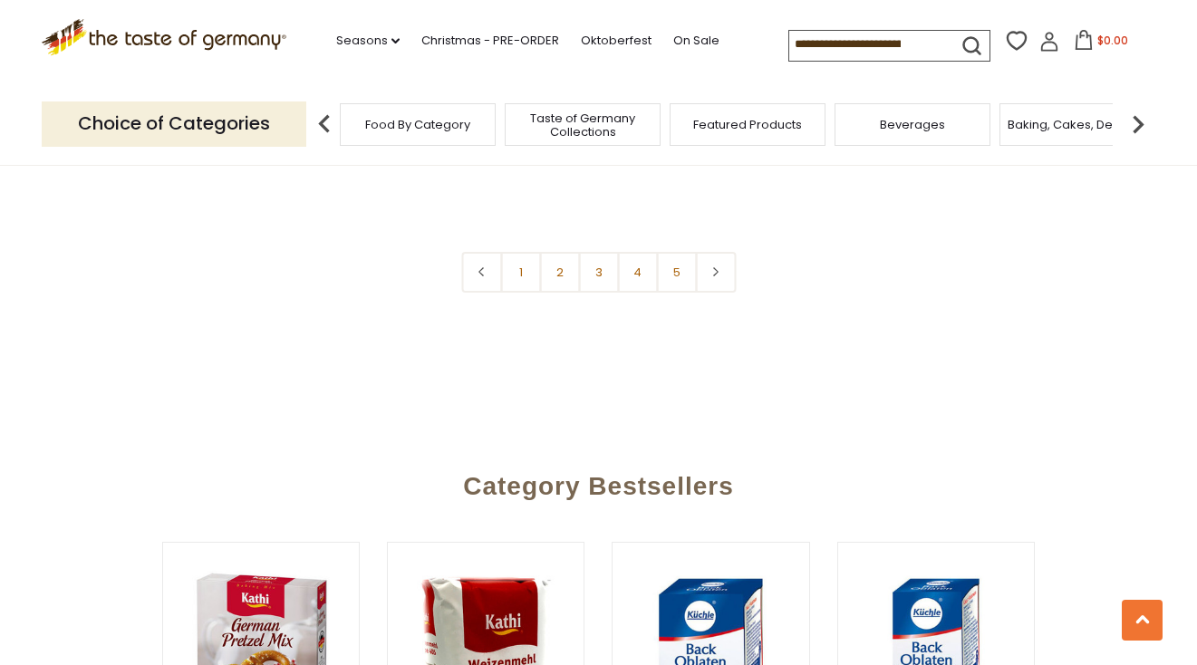
scroll to position [4489, 0]
click at [560, 251] on link "2" at bounding box center [559, 271] width 41 height 41
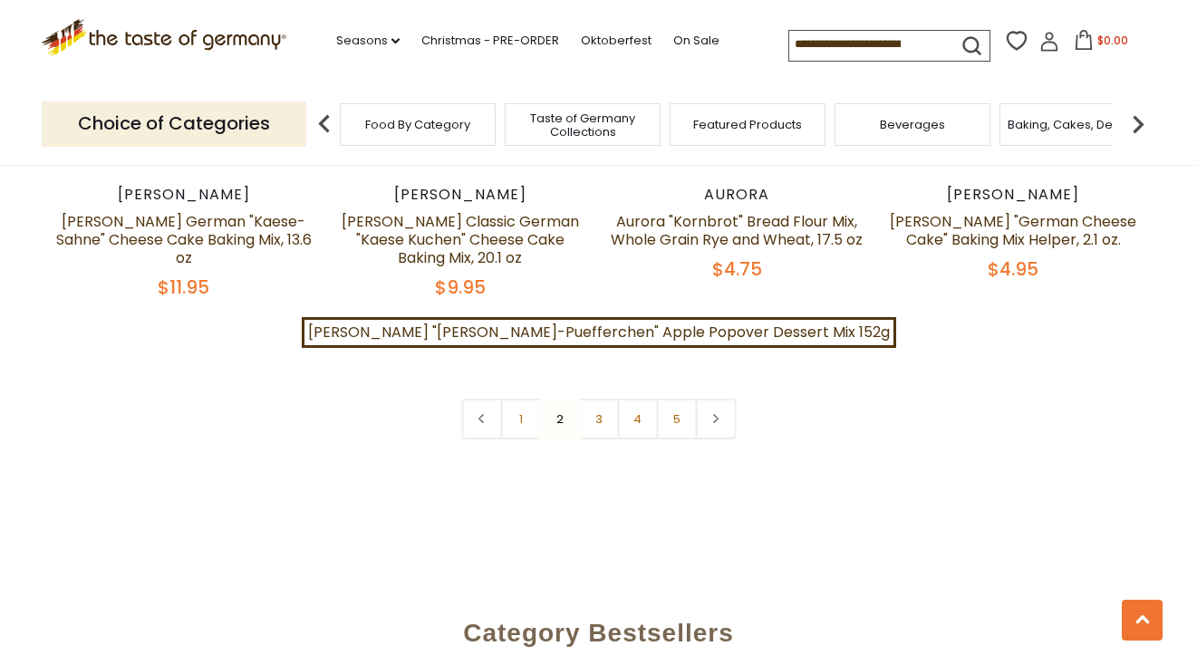
scroll to position [4309, 0]
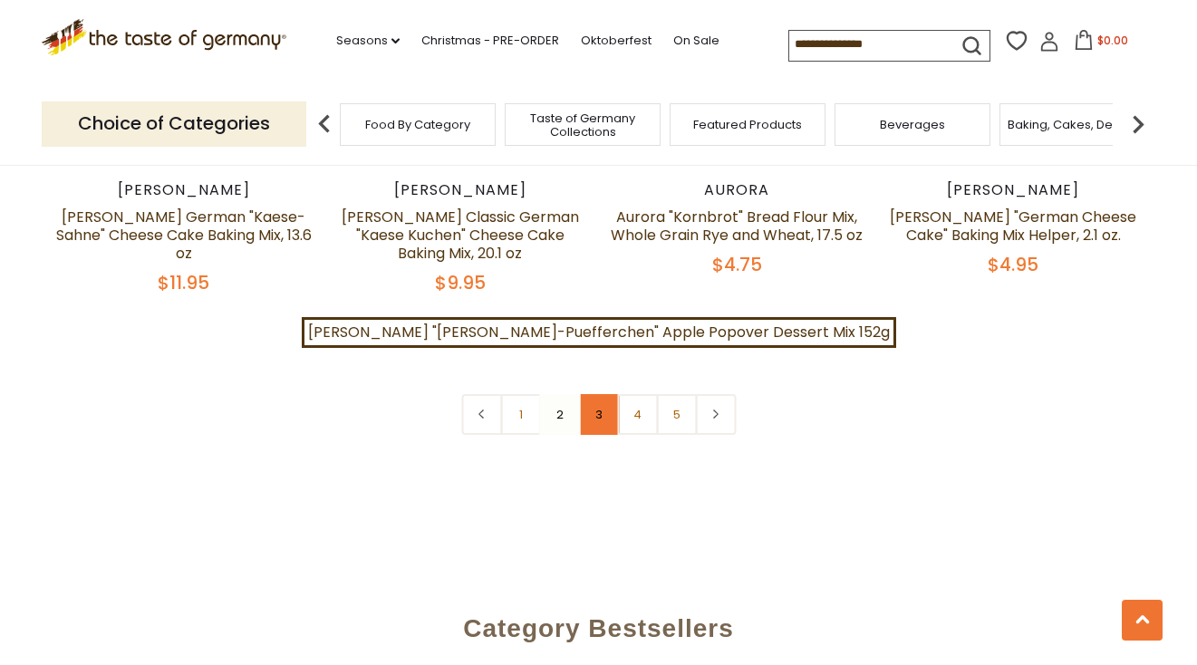
click at [599, 394] on link "3" at bounding box center [598, 414] width 41 height 41
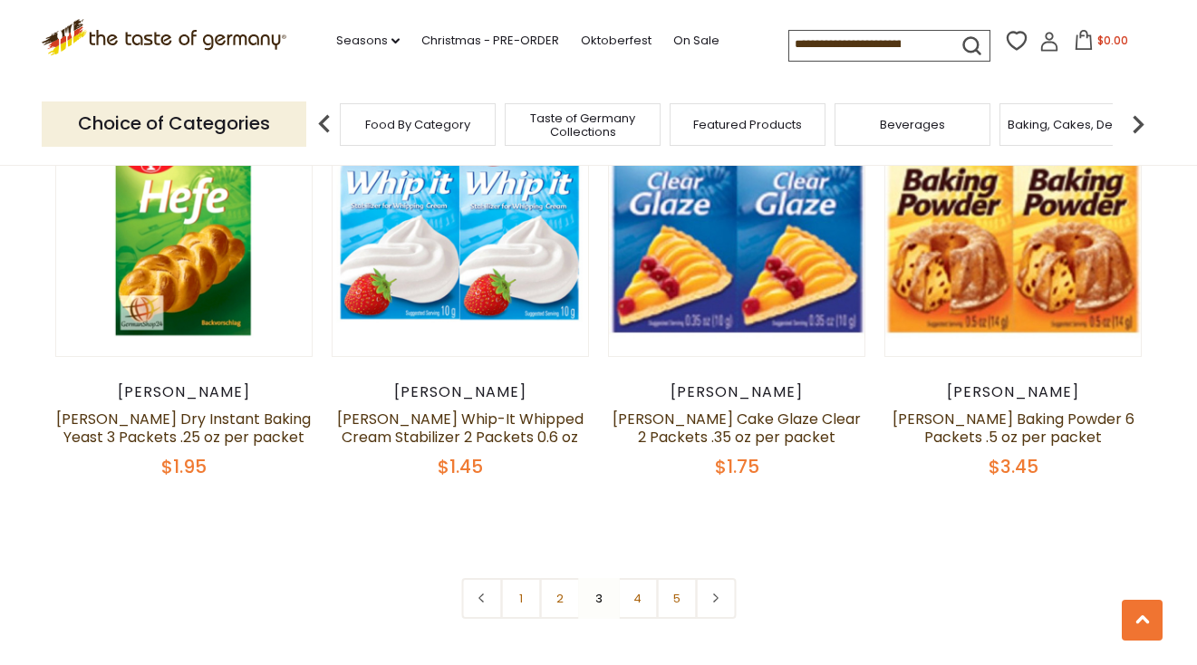
scroll to position [4153, 0]
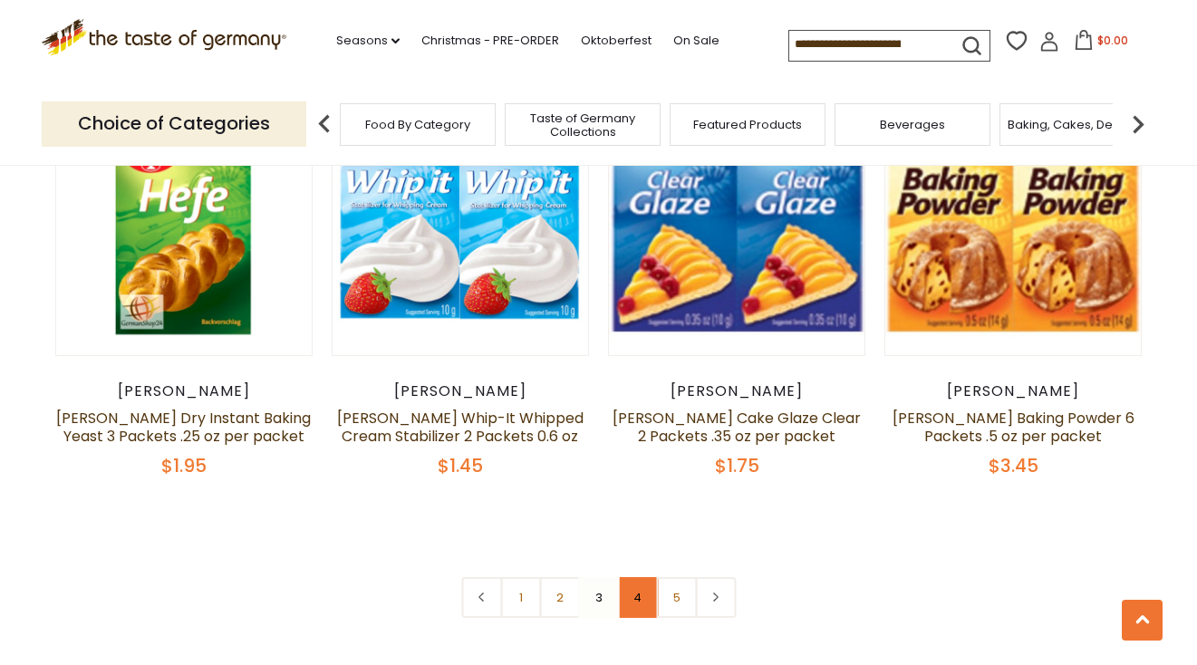
click at [637, 577] on link "4" at bounding box center [637, 597] width 41 height 41
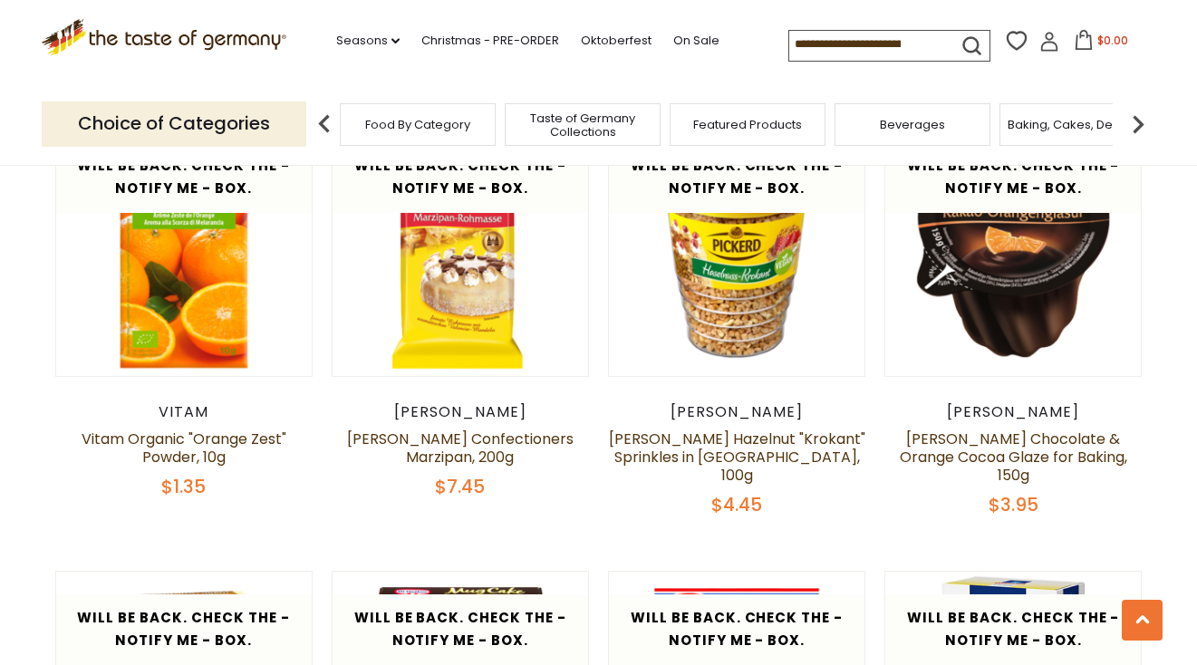
scroll to position [3914, 0]
